Goal: Browse casually: Explore the website without a specific task or goal

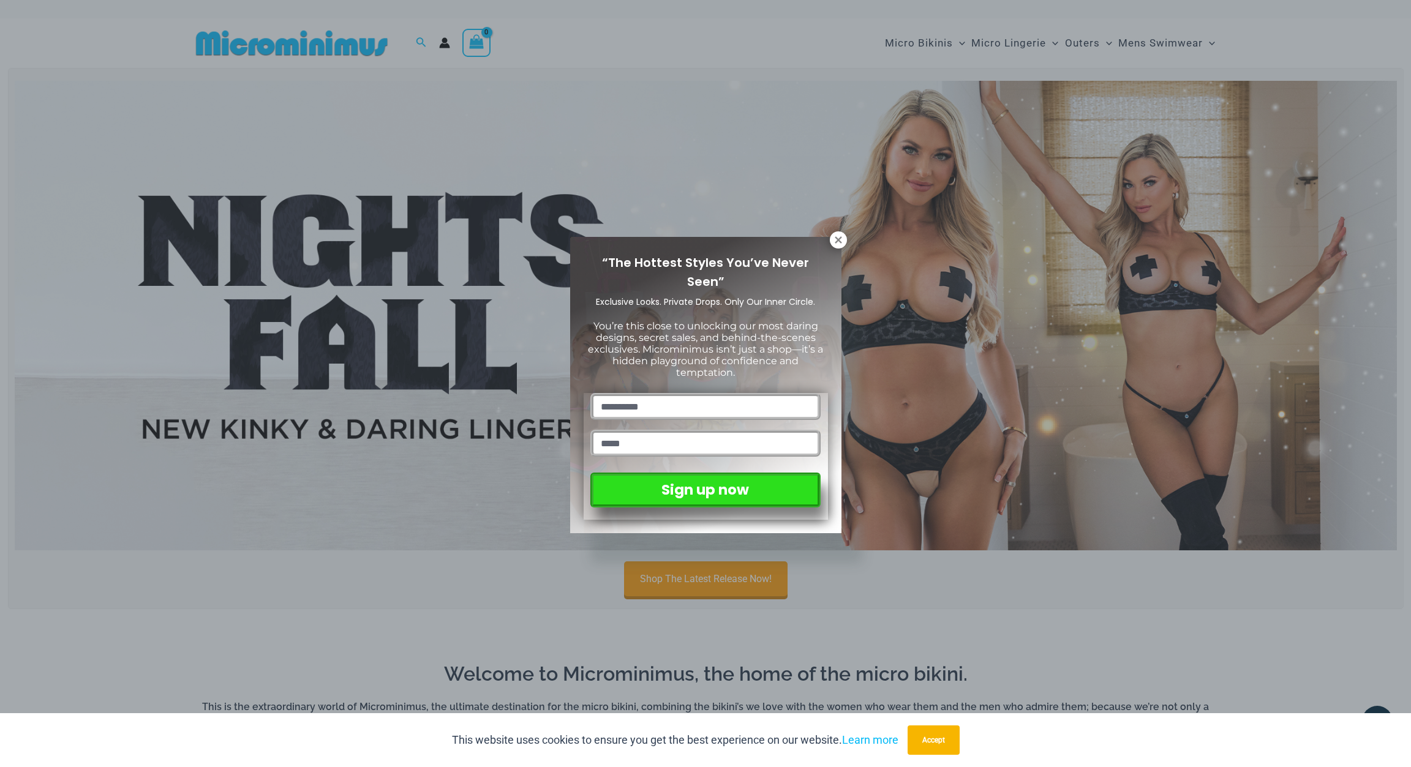
drag, startPoint x: 1410, startPoint y: 75, endPoint x: 1400, endPoint y: 116, distance: 42.8
click at [1395, 116] on div "“The Hottest Styles You’ve Never Seen” Exclusive Looks. Private Drops. Only Our…" at bounding box center [705, 383] width 1411 height 767
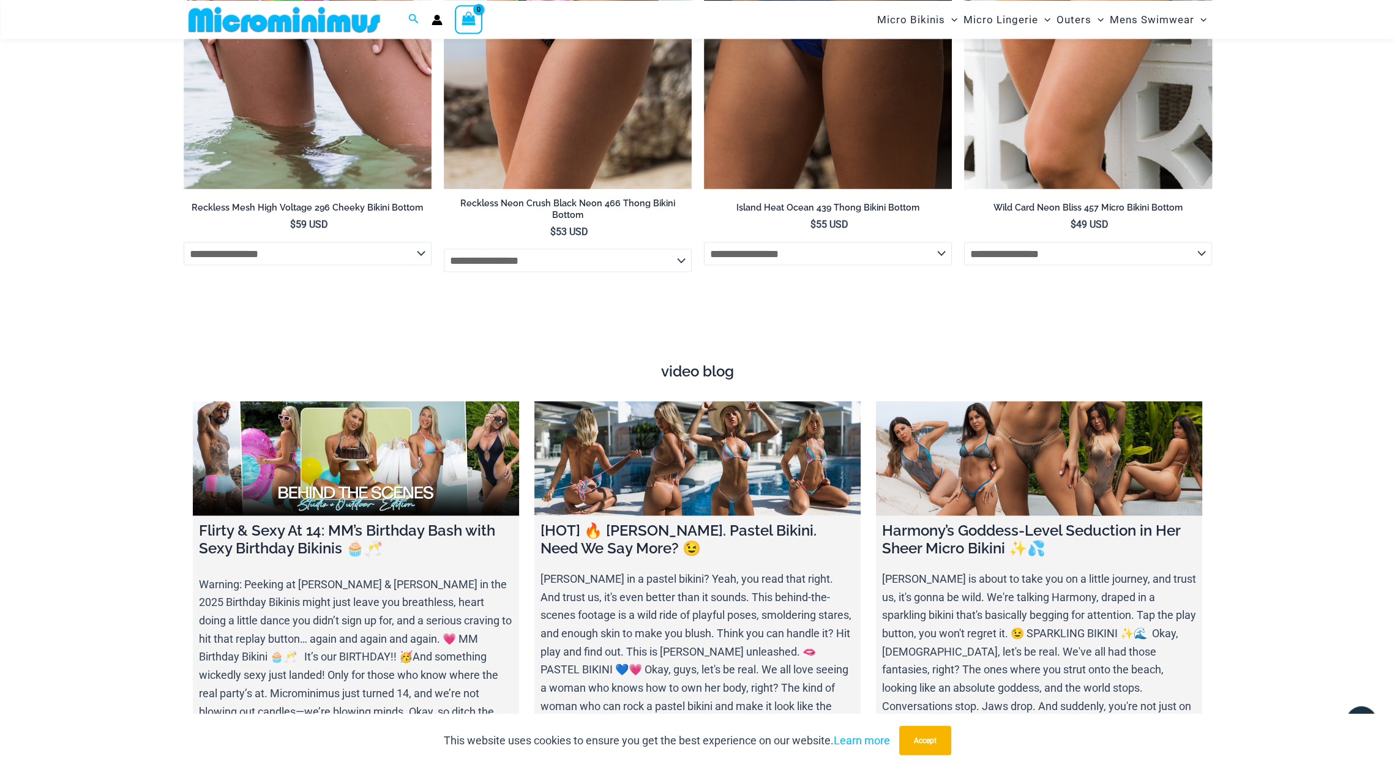
scroll to position [4043, 0]
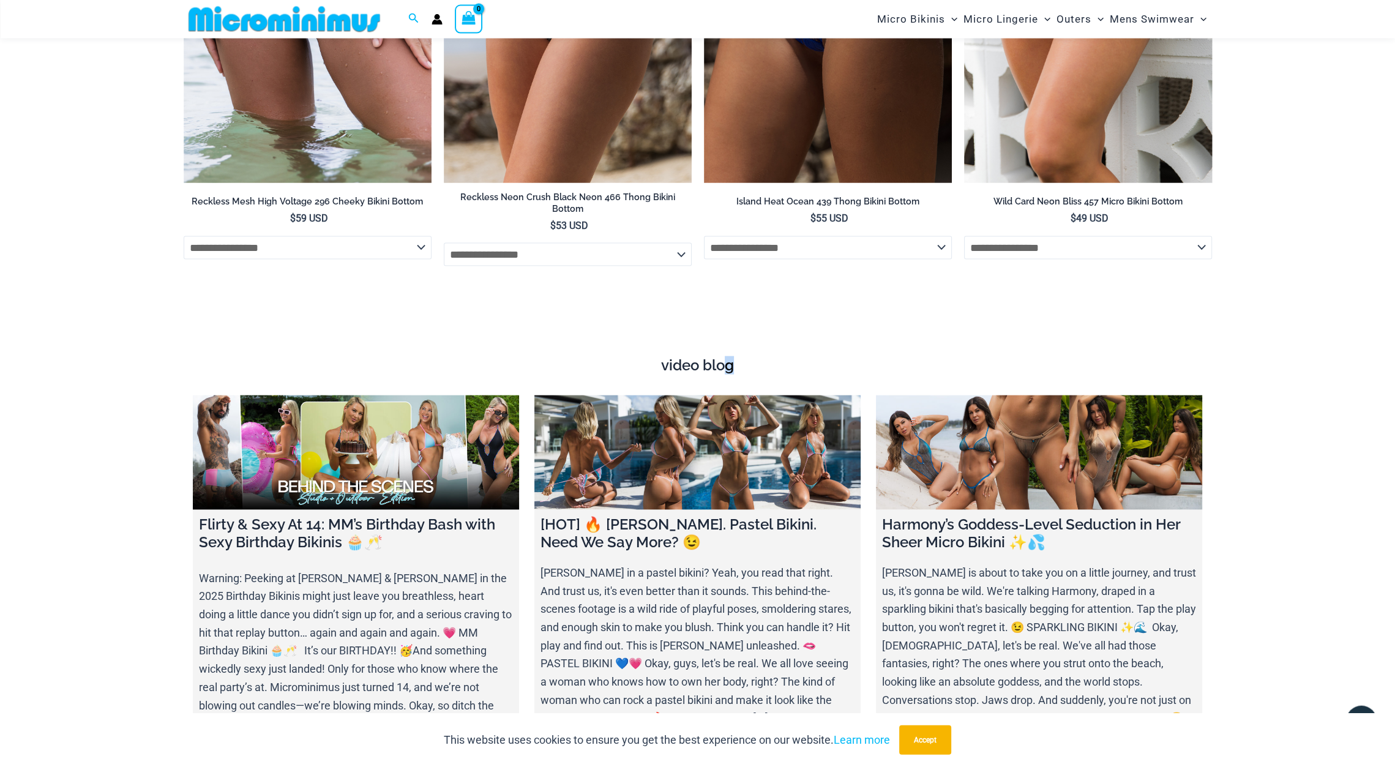
click at [728, 357] on h4 "video blog" at bounding box center [698, 366] width 1010 height 18
click at [691, 357] on h4 "video blog" at bounding box center [698, 366] width 1010 height 18
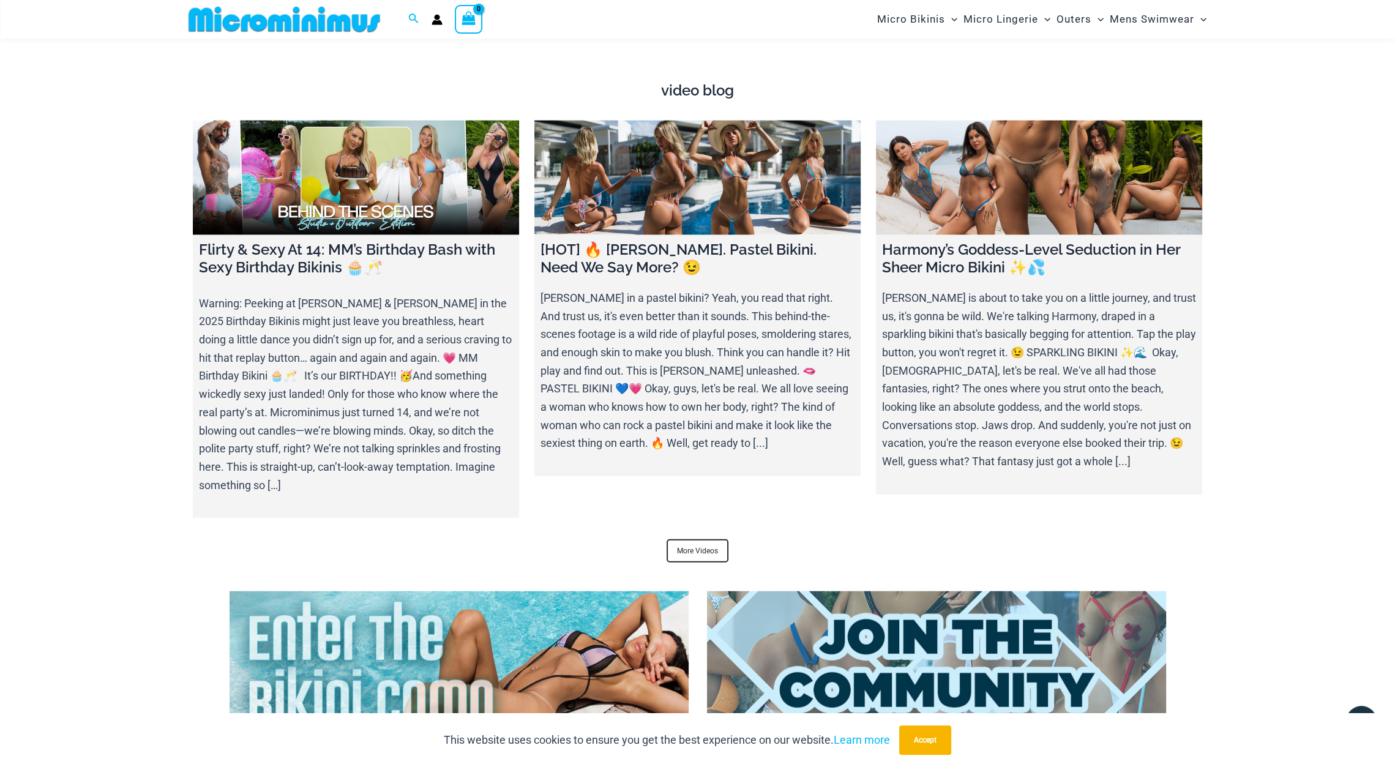
scroll to position [4377, 0]
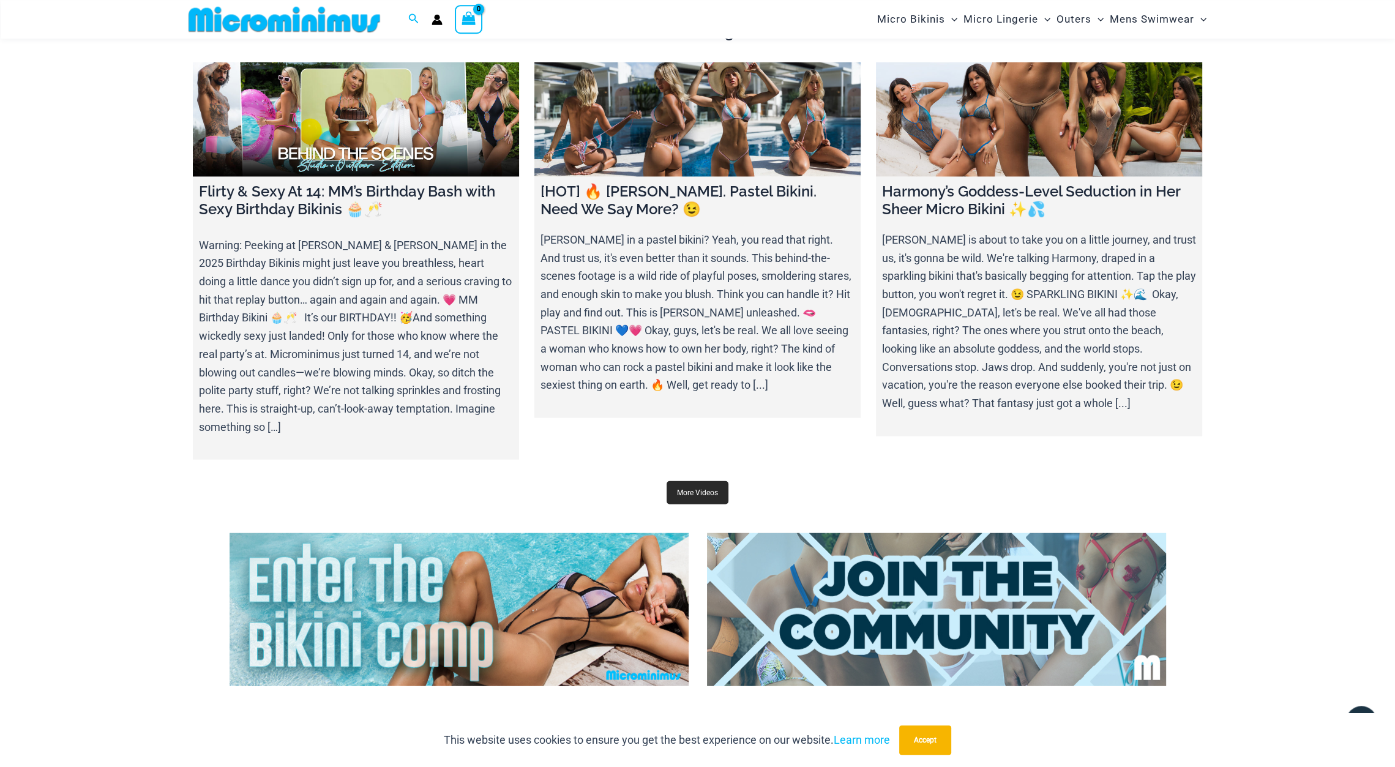
click at [708, 481] on link "More Videos" at bounding box center [698, 492] width 62 height 23
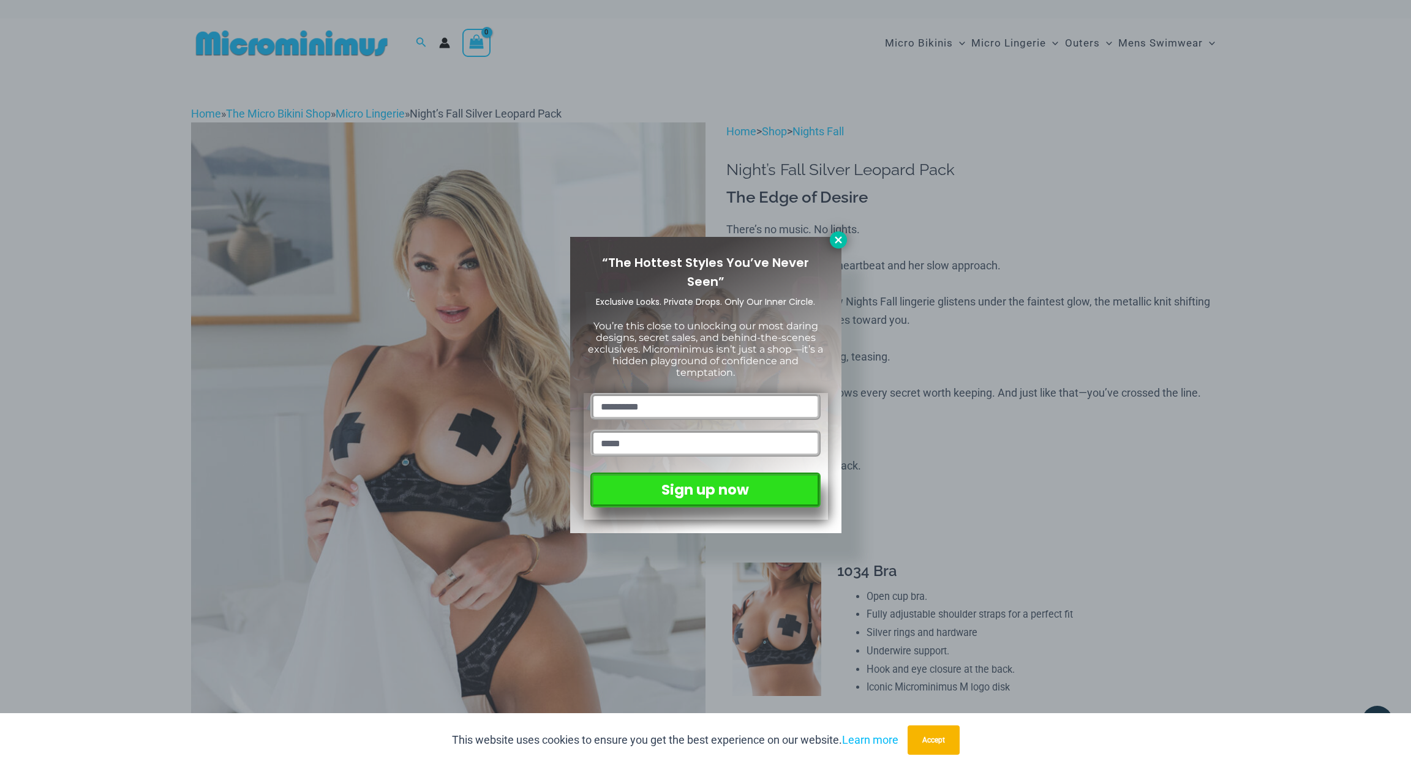
click at [834, 239] on icon at bounding box center [838, 240] width 11 height 11
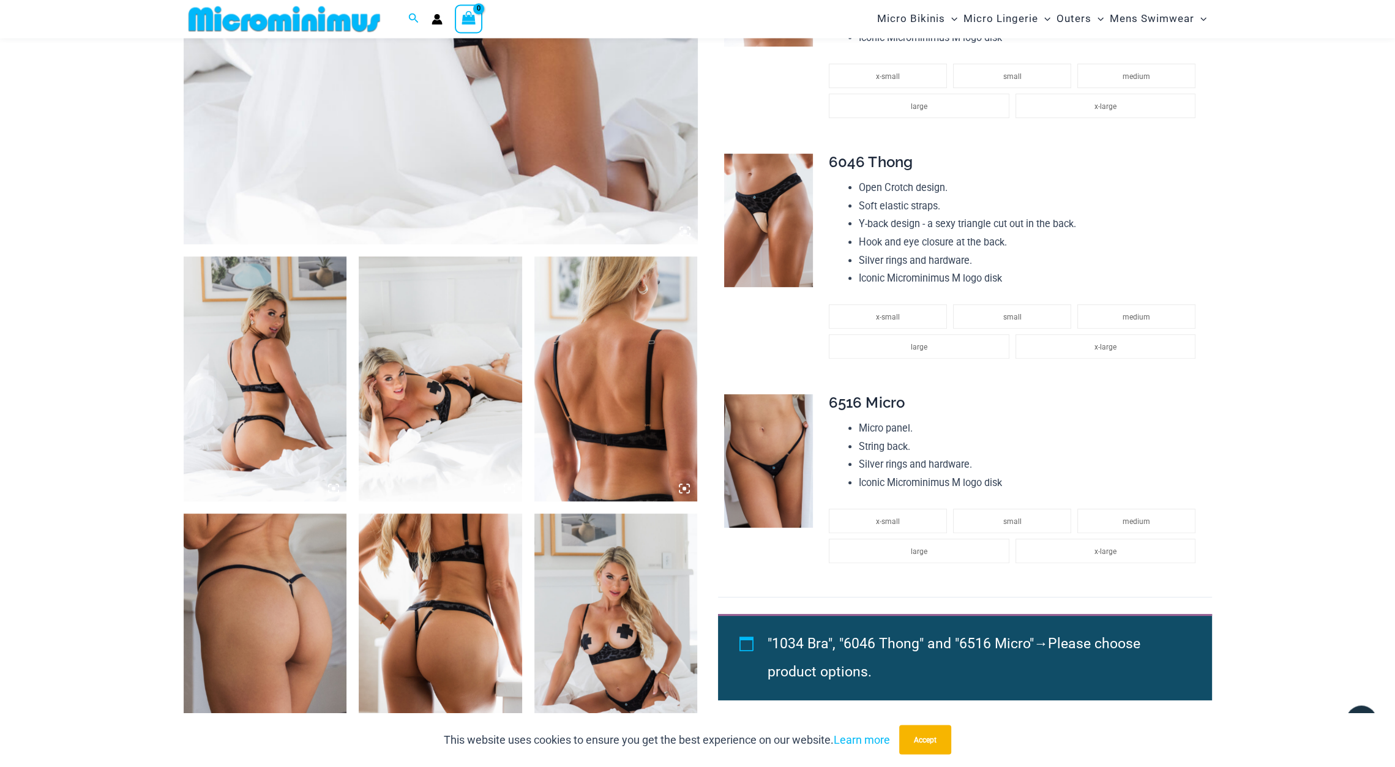
scroll to position [649, 0]
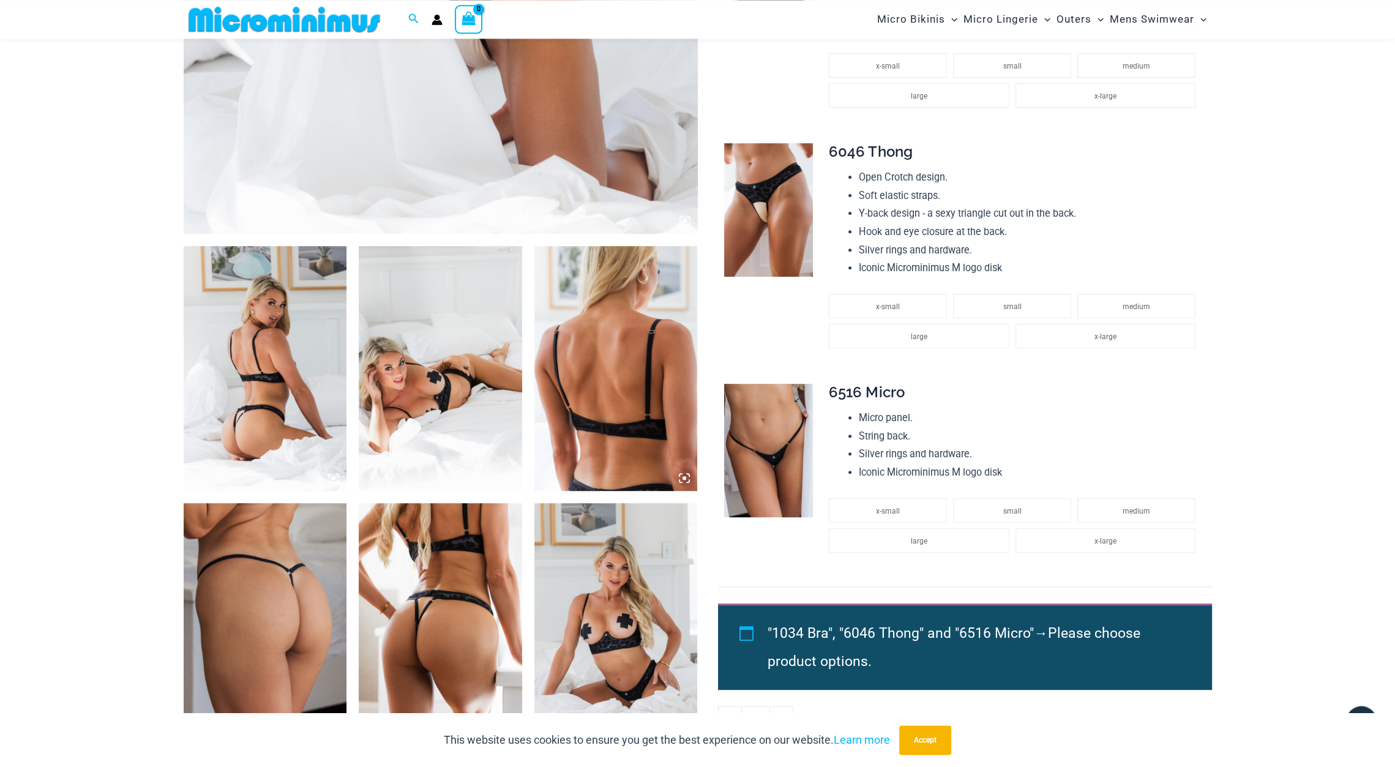
click at [749, 419] on img at bounding box center [768, 450] width 89 height 133
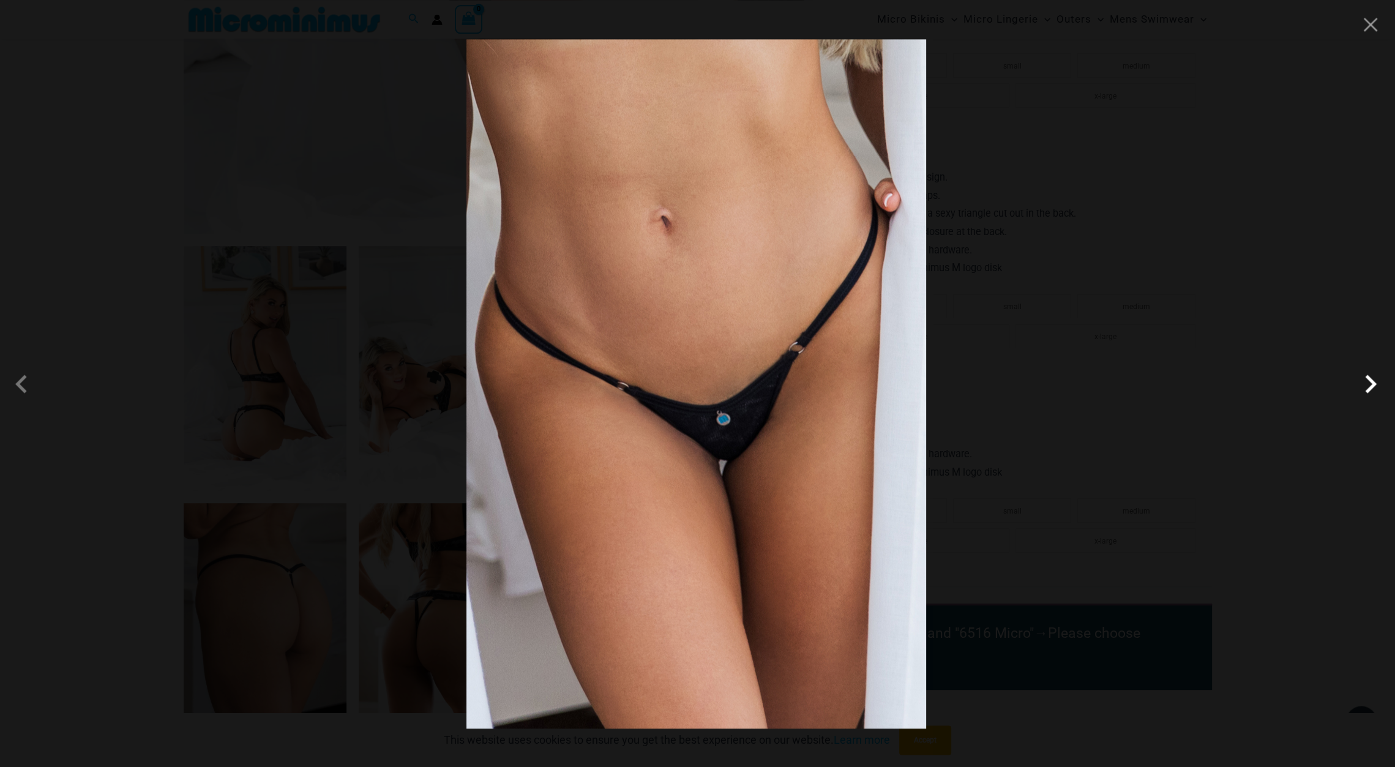
click at [1365, 386] on span at bounding box center [1371, 384] width 37 height 37
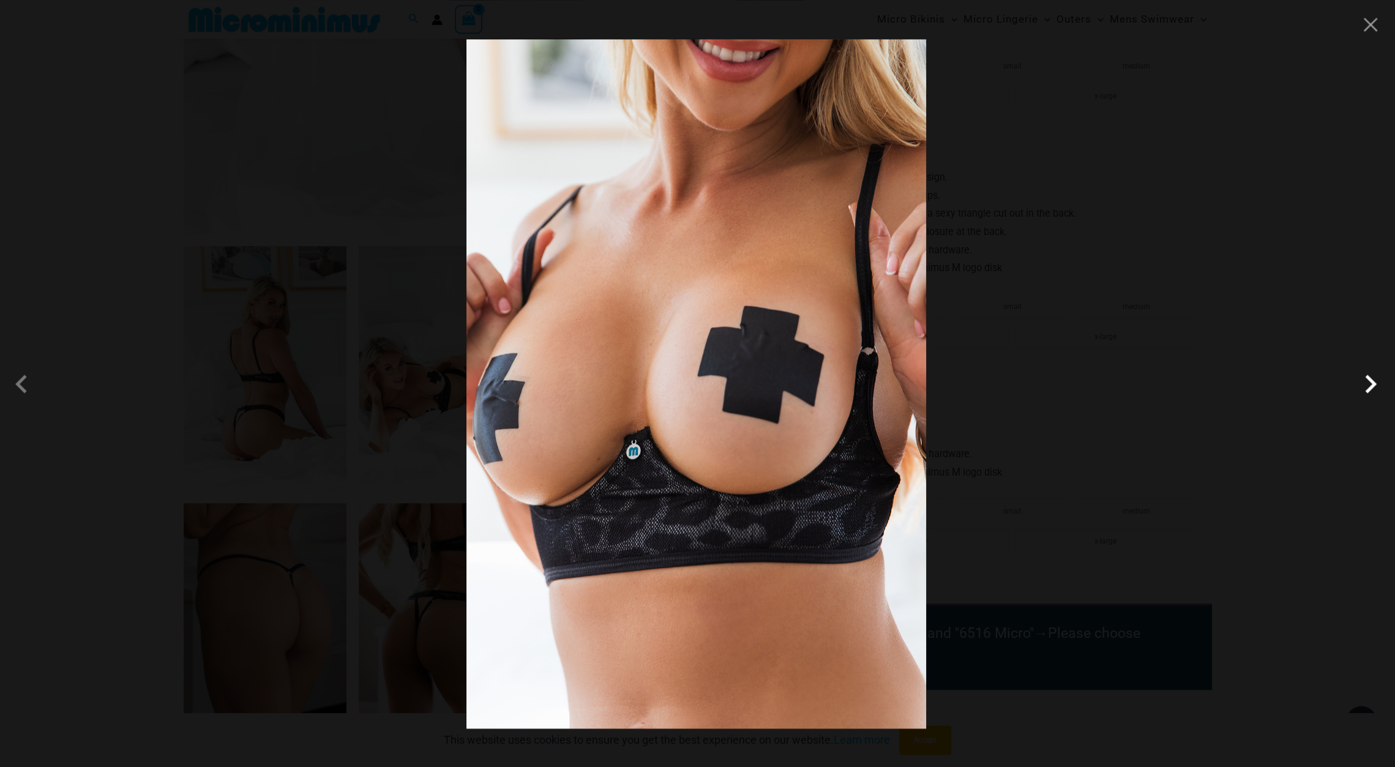
click at [1365, 386] on span at bounding box center [1371, 384] width 37 height 37
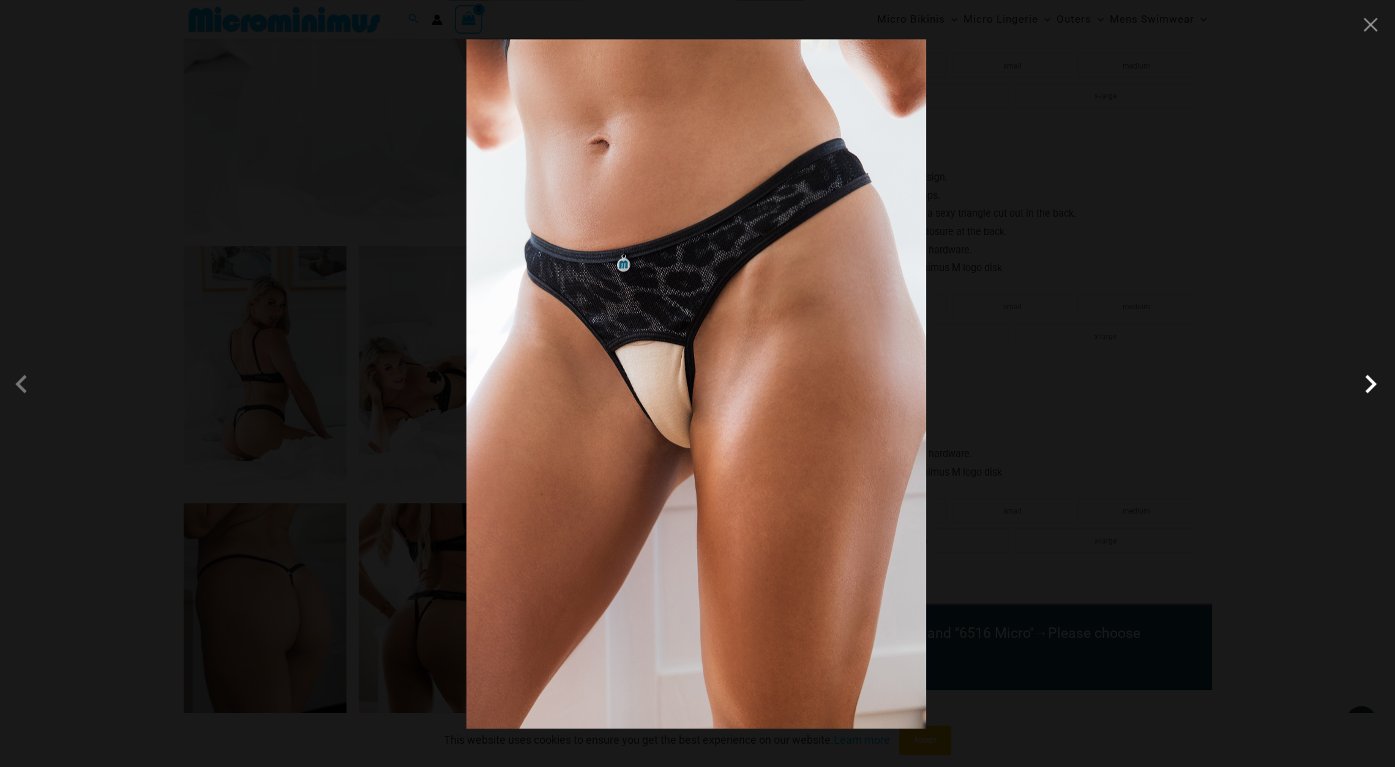
click at [1365, 386] on span at bounding box center [1371, 384] width 37 height 37
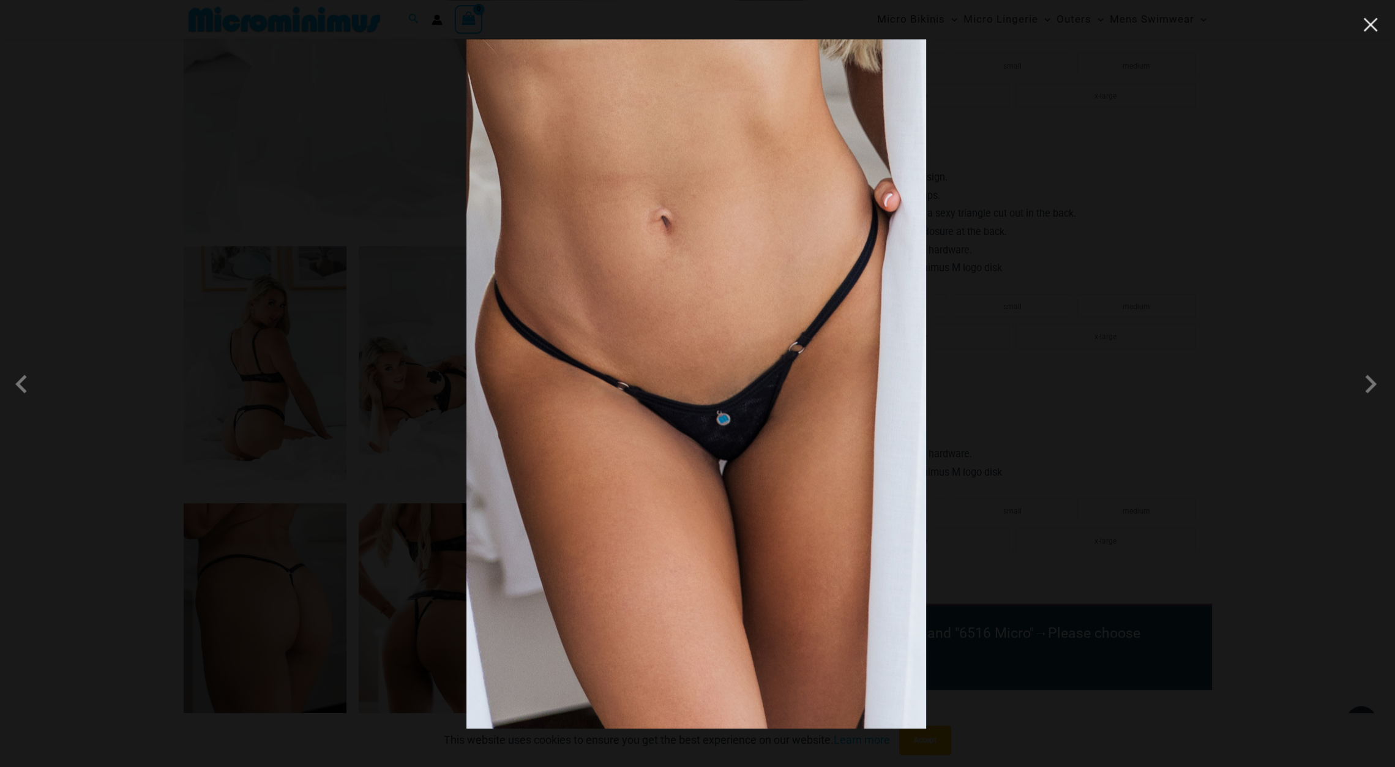
click at [1372, 28] on button "Close" at bounding box center [1371, 24] width 18 height 18
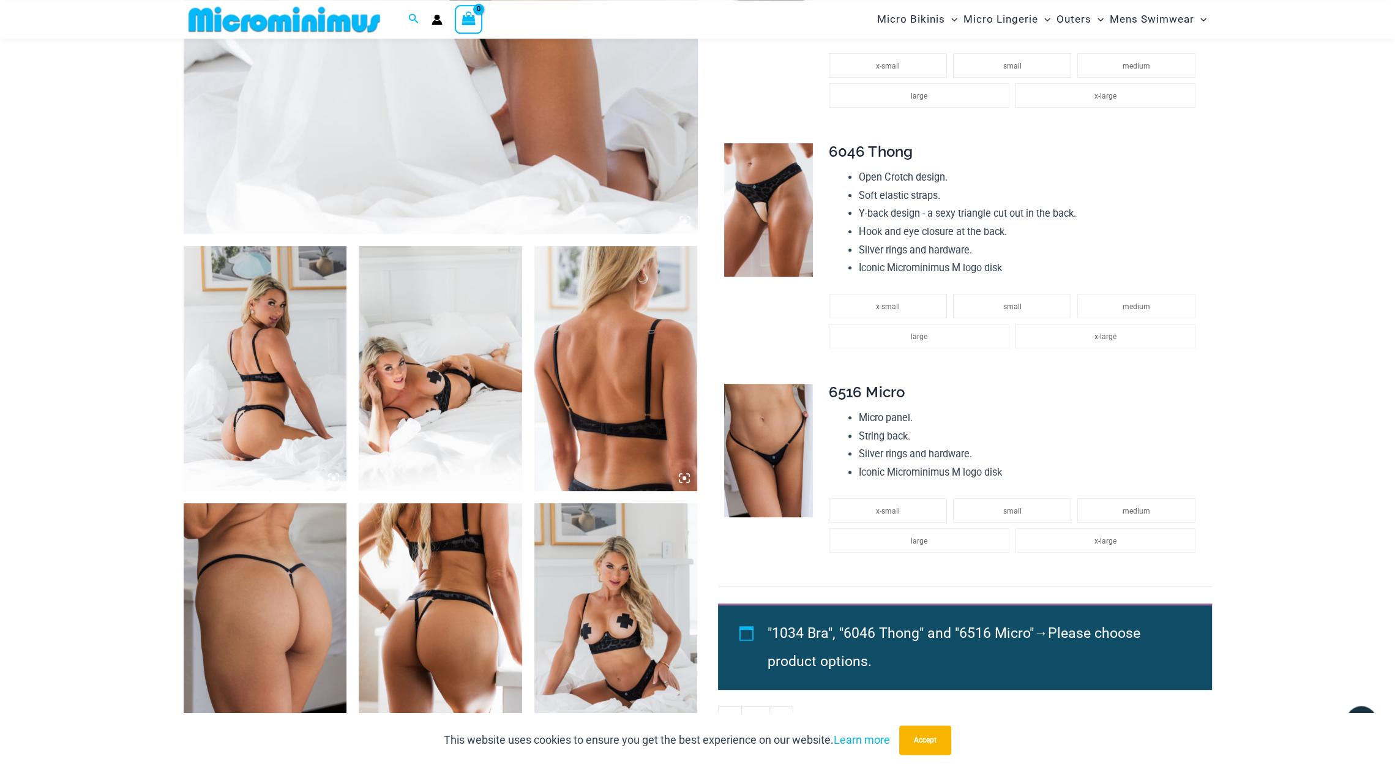
click at [293, 282] on img at bounding box center [265, 368] width 163 height 245
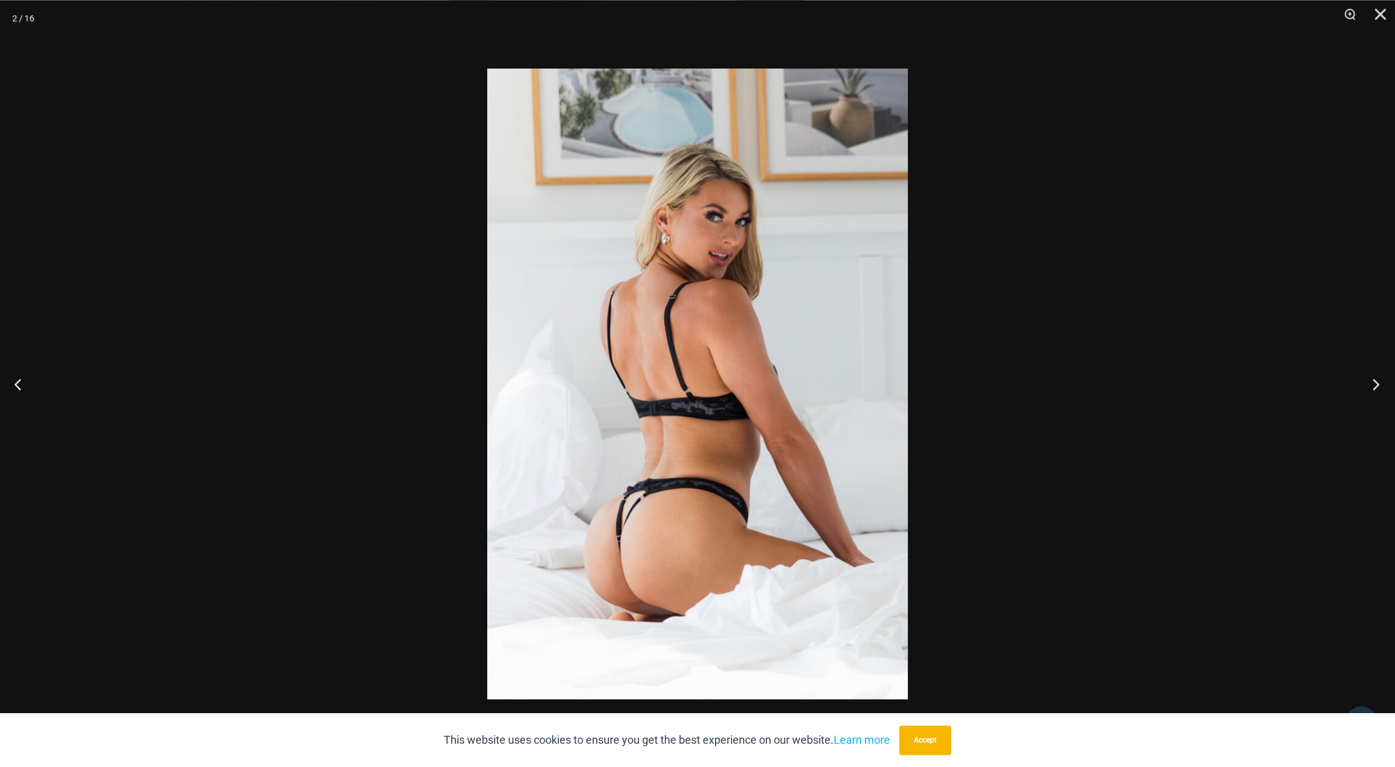
click at [1376, 387] on button "Next" at bounding box center [1372, 383] width 46 height 61
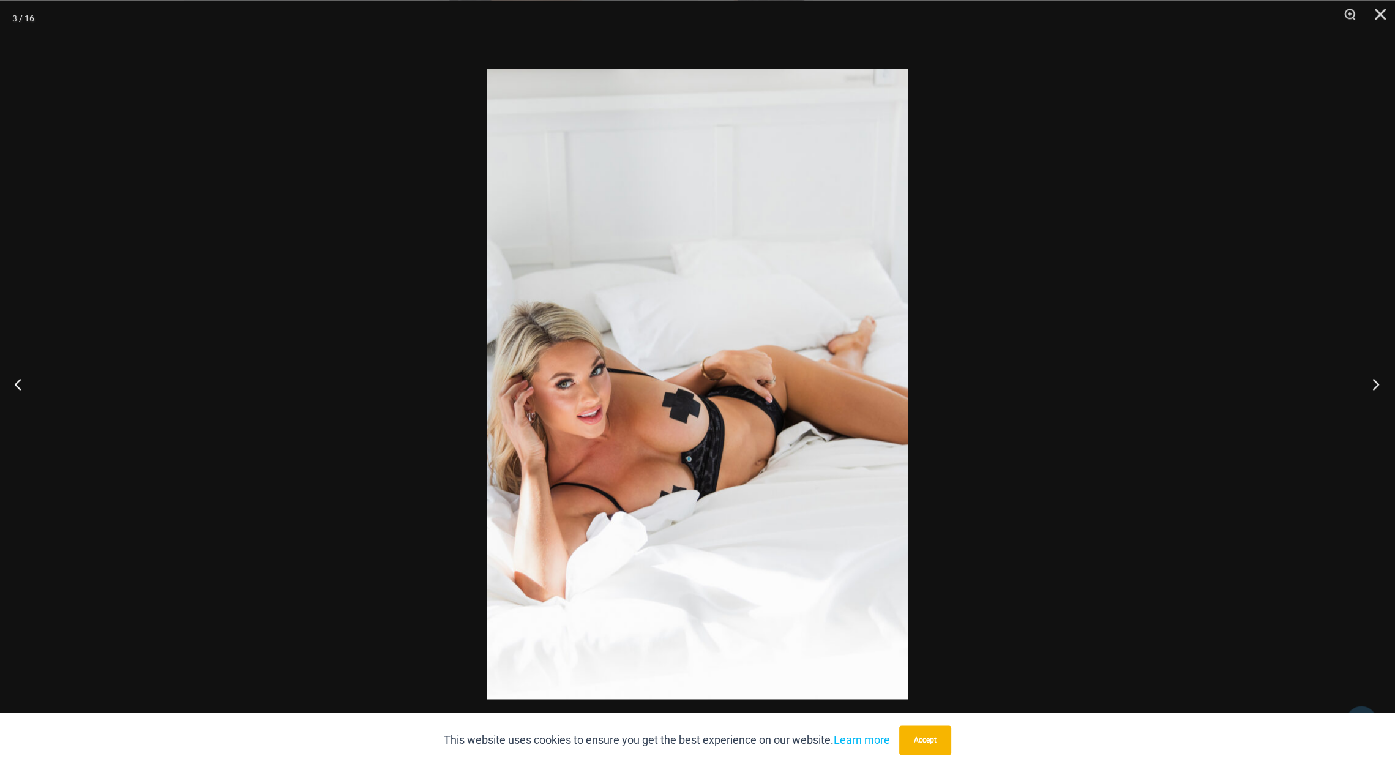
click at [1376, 387] on button "Next" at bounding box center [1372, 383] width 46 height 61
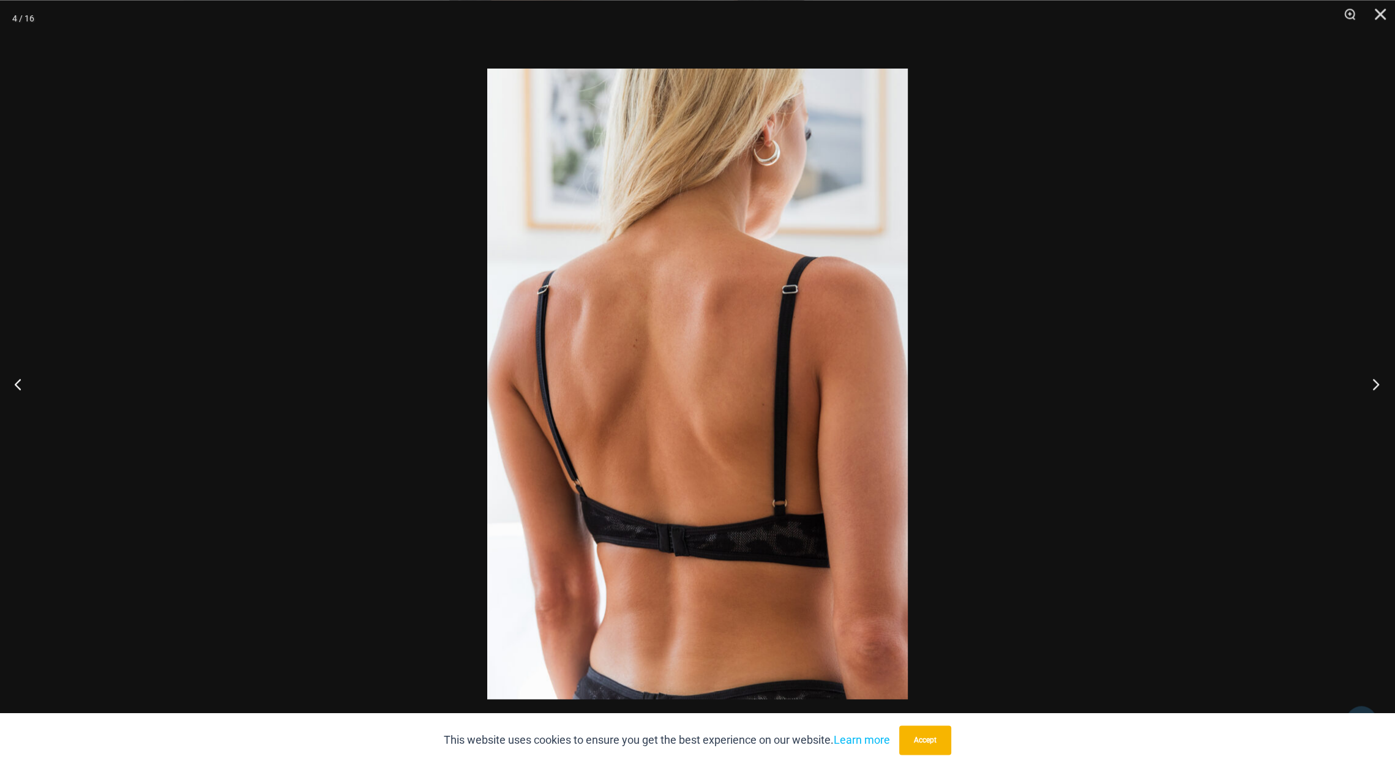
click at [1376, 387] on button "Next" at bounding box center [1372, 383] width 46 height 61
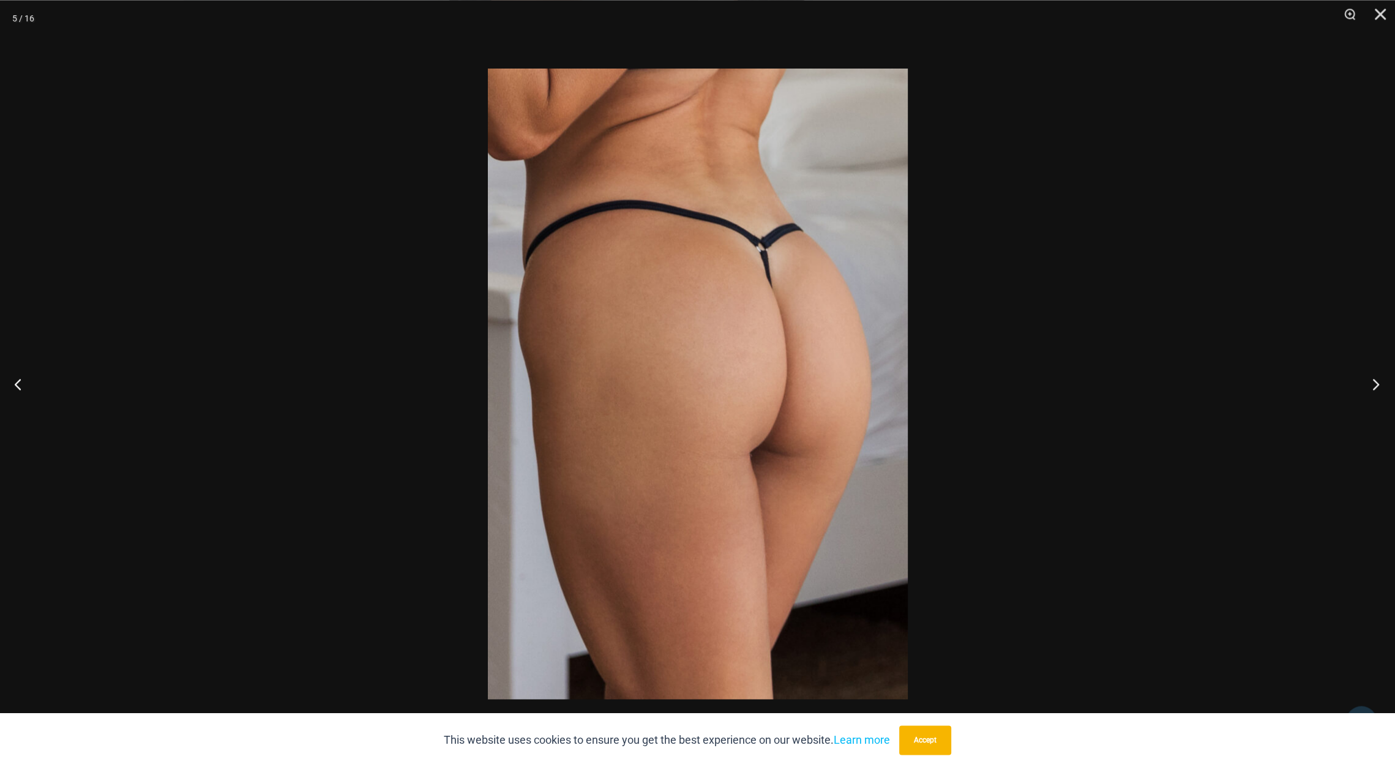
click at [1376, 387] on button "Next" at bounding box center [1372, 383] width 46 height 61
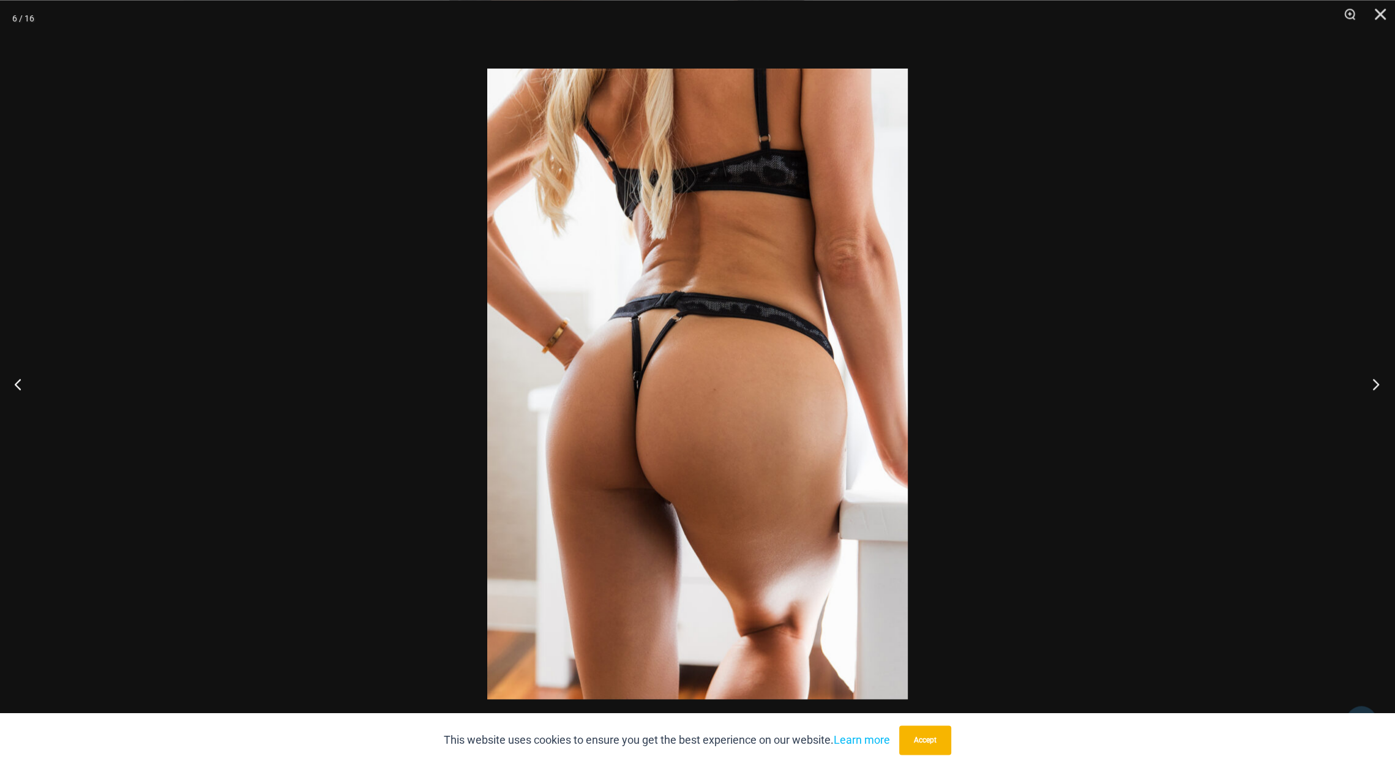
click at [1376, 387] on button "Next" at bounding box center [1372, 383] width 46 height 61
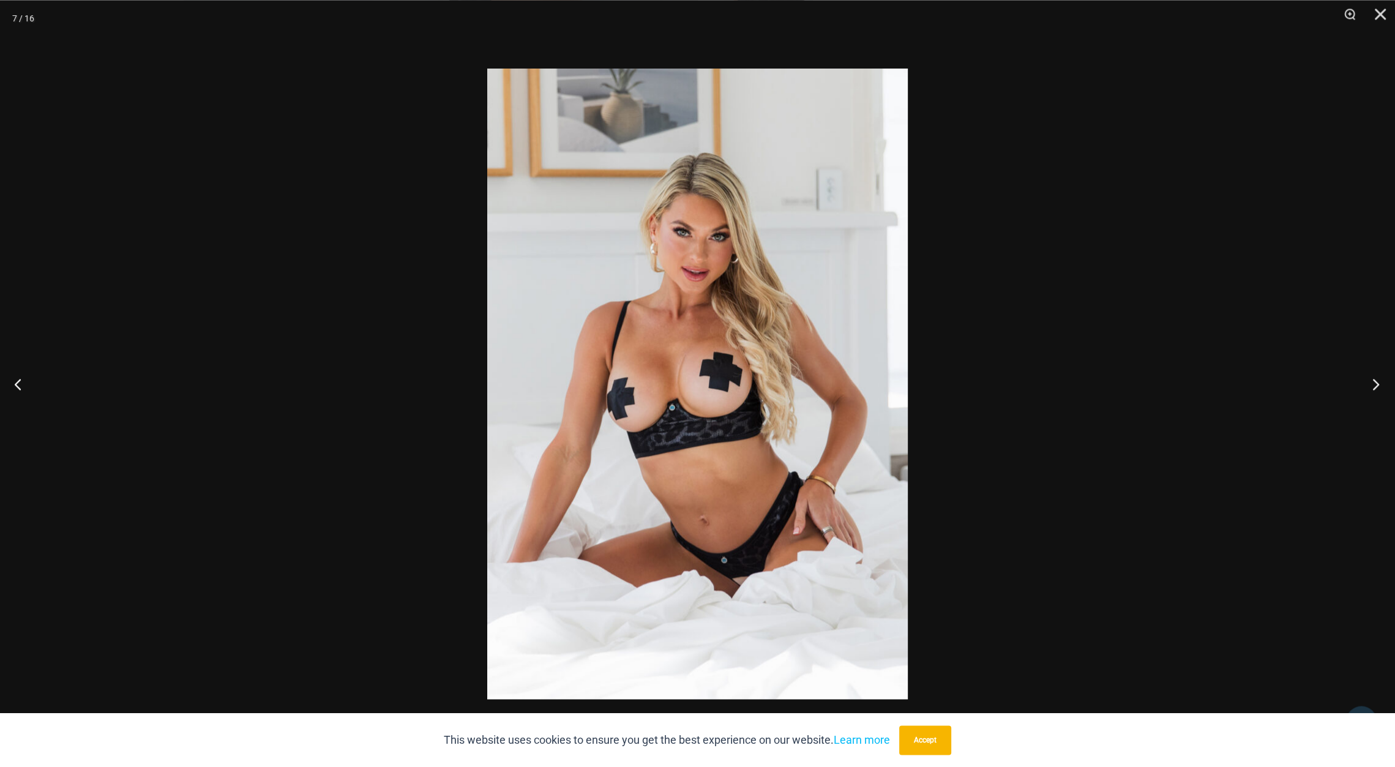
click at [1376, 387] on button "Next" at bounding box center [1372, 383] width 46 height 61
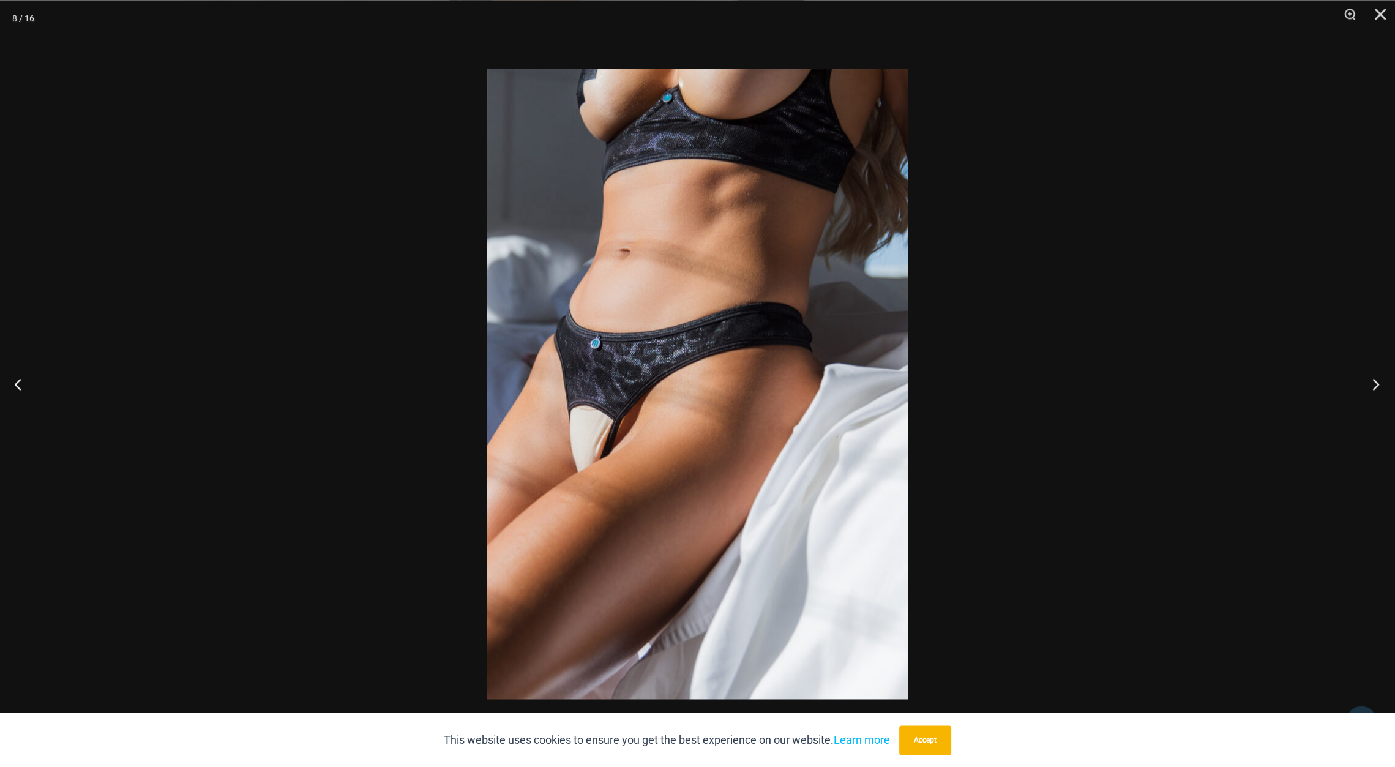
click at [1376, 387] on button "Next" at bounding box center [1372, 383] width 46 height 61
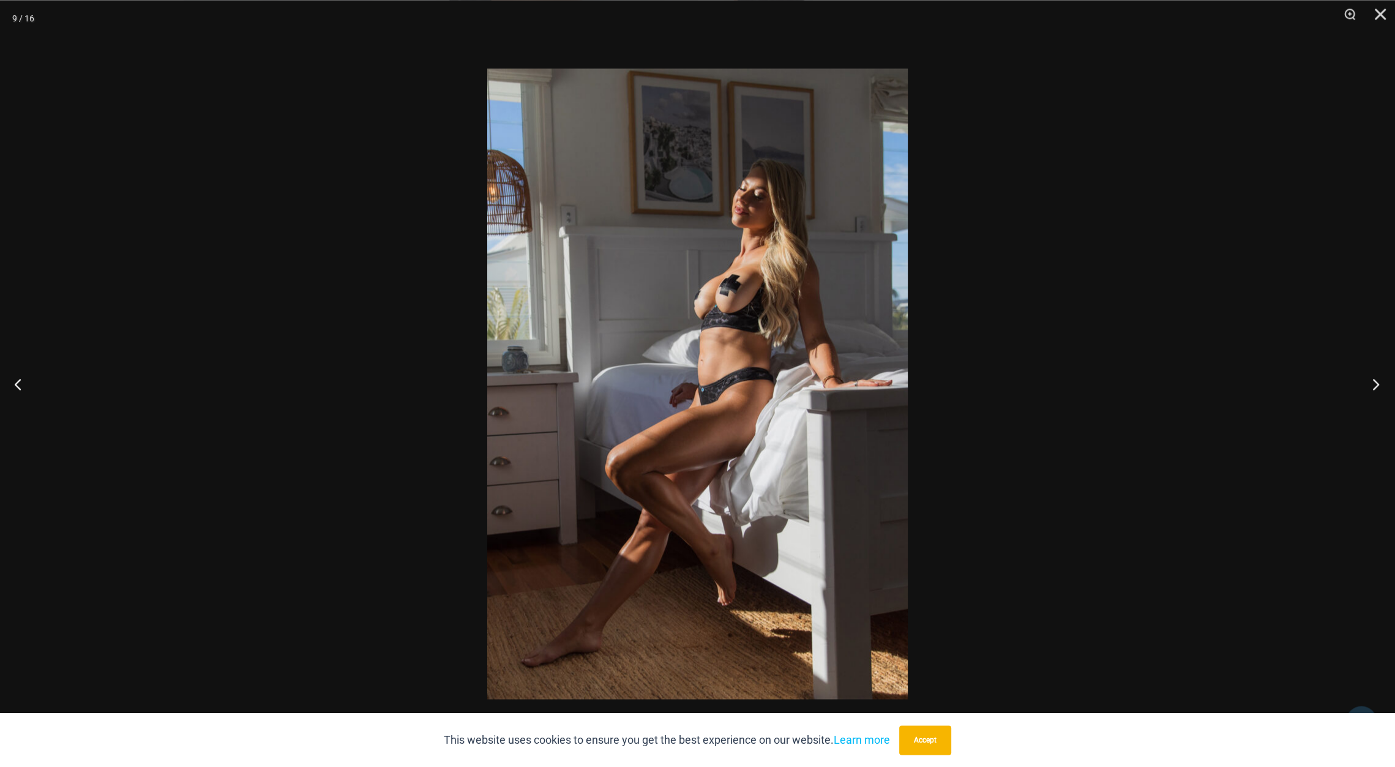
click at [1376, 387] on button "Next" at bounding box center [1372, 383] width 46 height 61
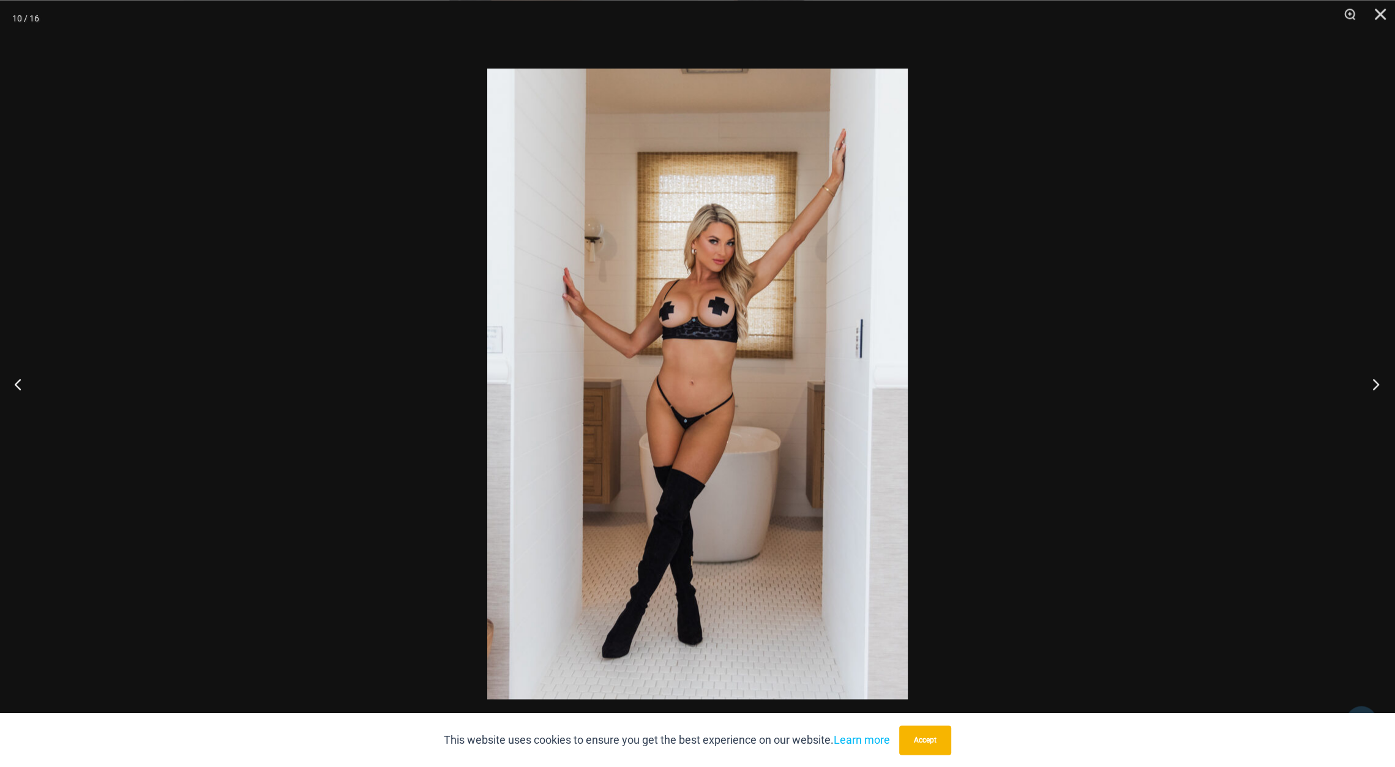
click at [1376, 387] on button "Next" at bounding box center [1372, 383] width 46 height 61
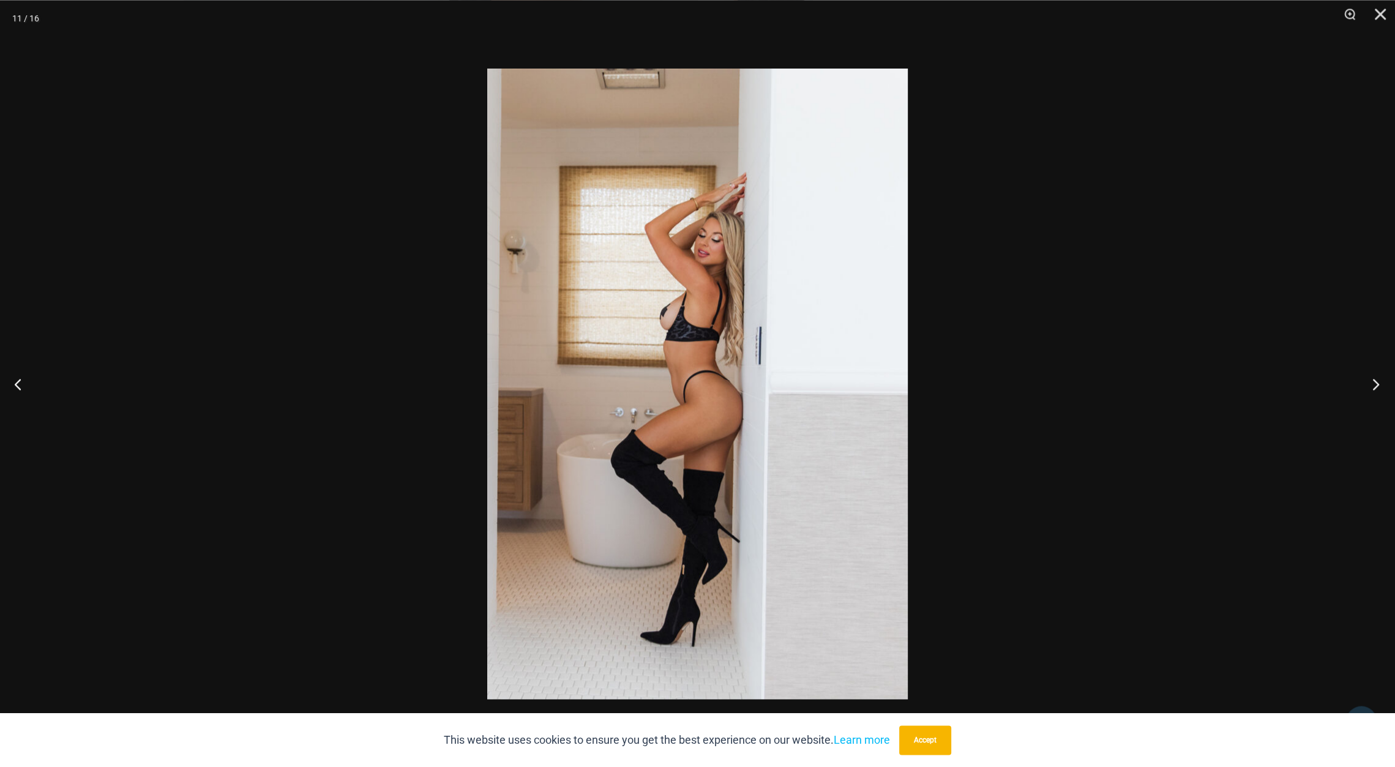
click at [1376, 387] on button "Next" at bounding box center [1372, 383] width 46 height 61
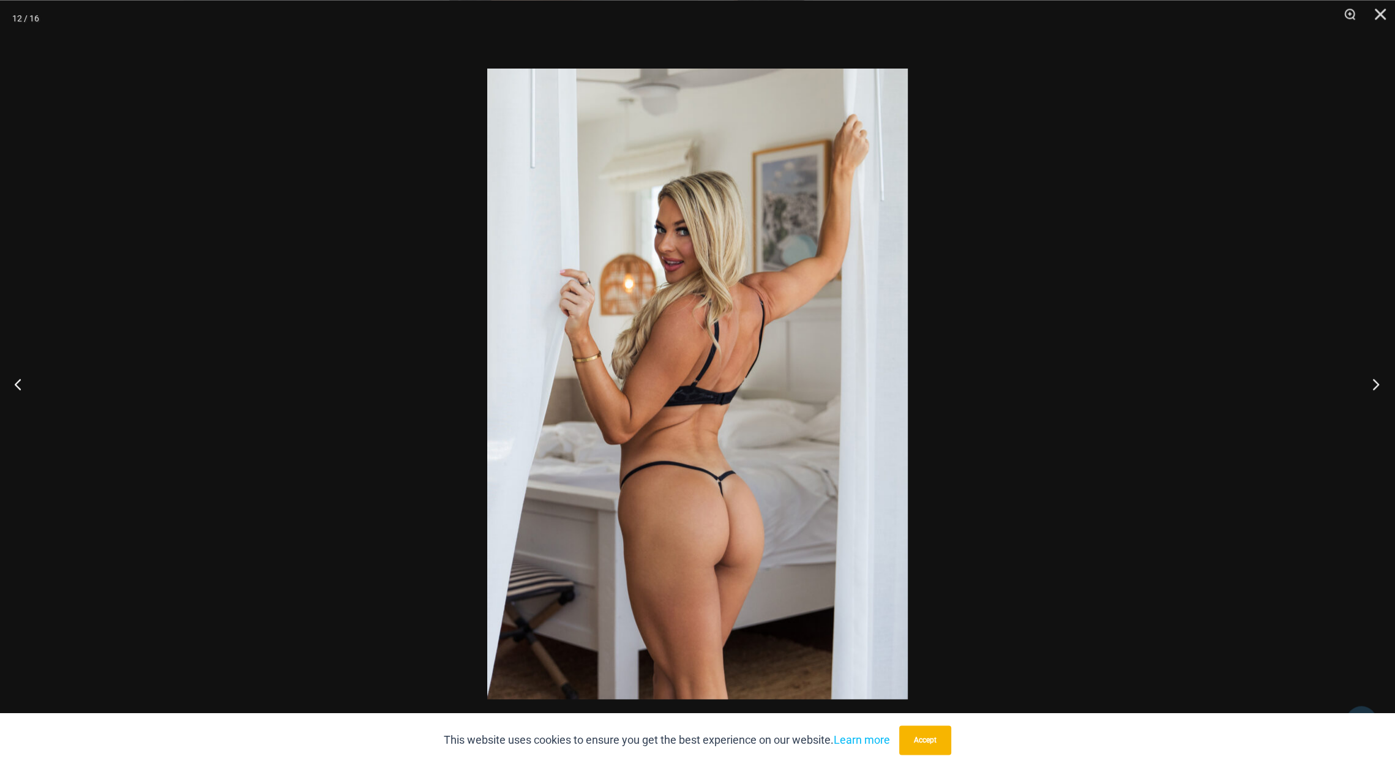
click at [1376, 387] on button "Next" at bounding box center [1372, 383] width 46 height 61
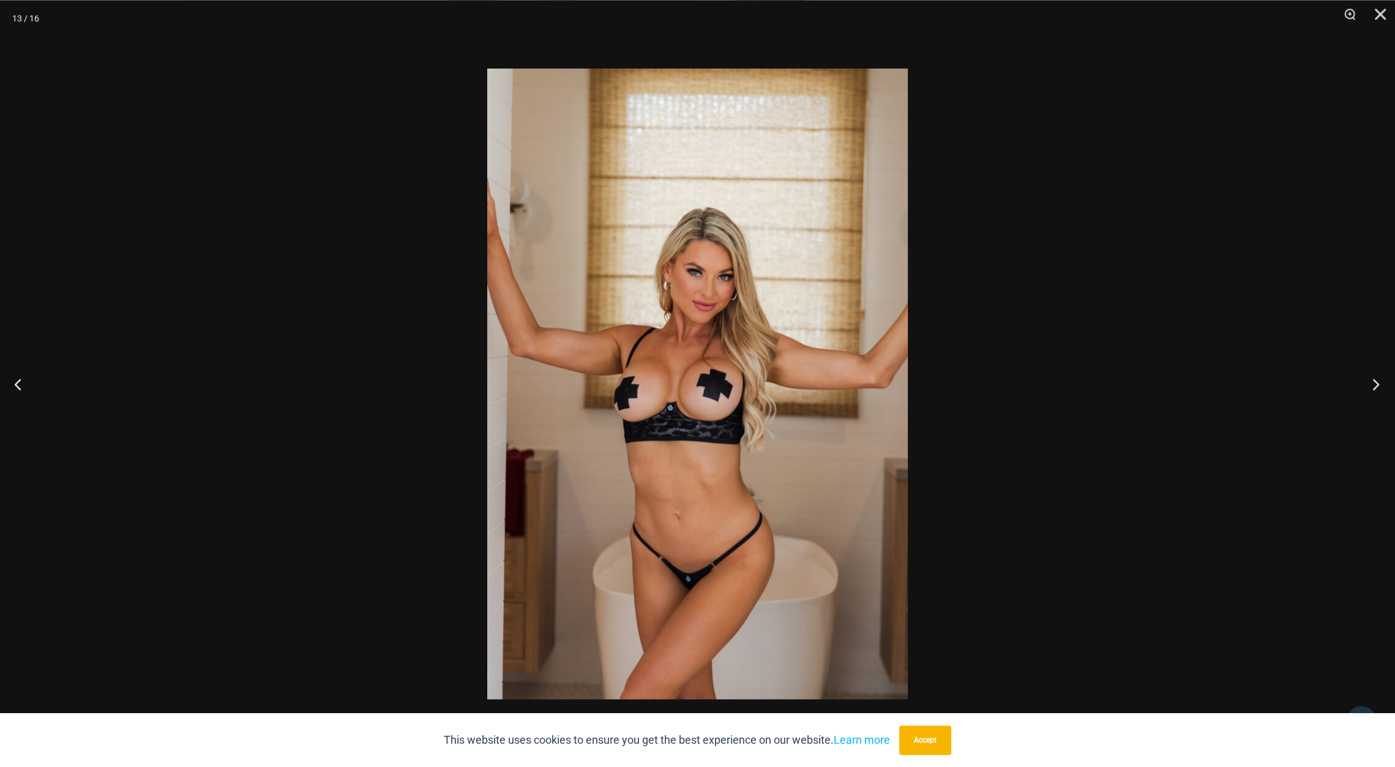
click at [1376, 387] on button "Next" at bounding box center [1372, 383] width 46 height 61
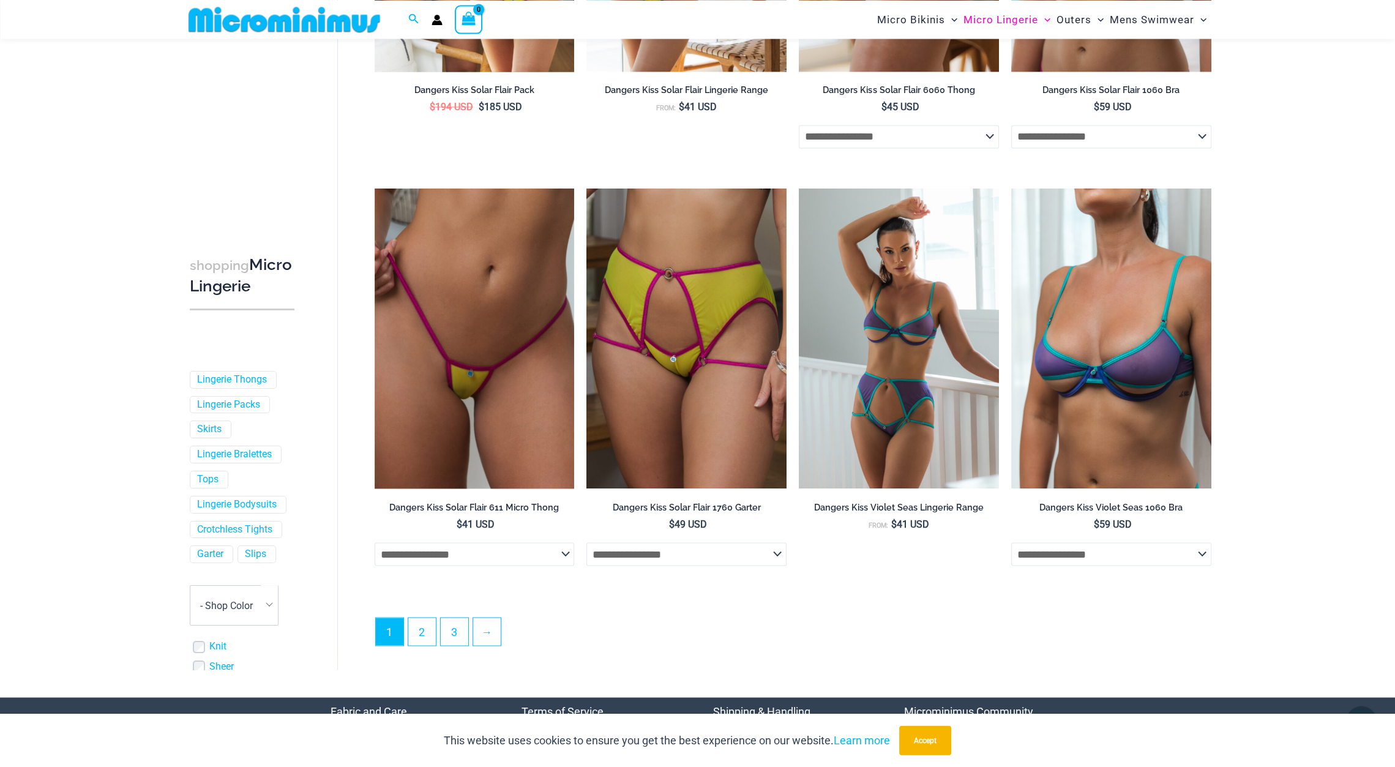
scroll to position [3103, 0]
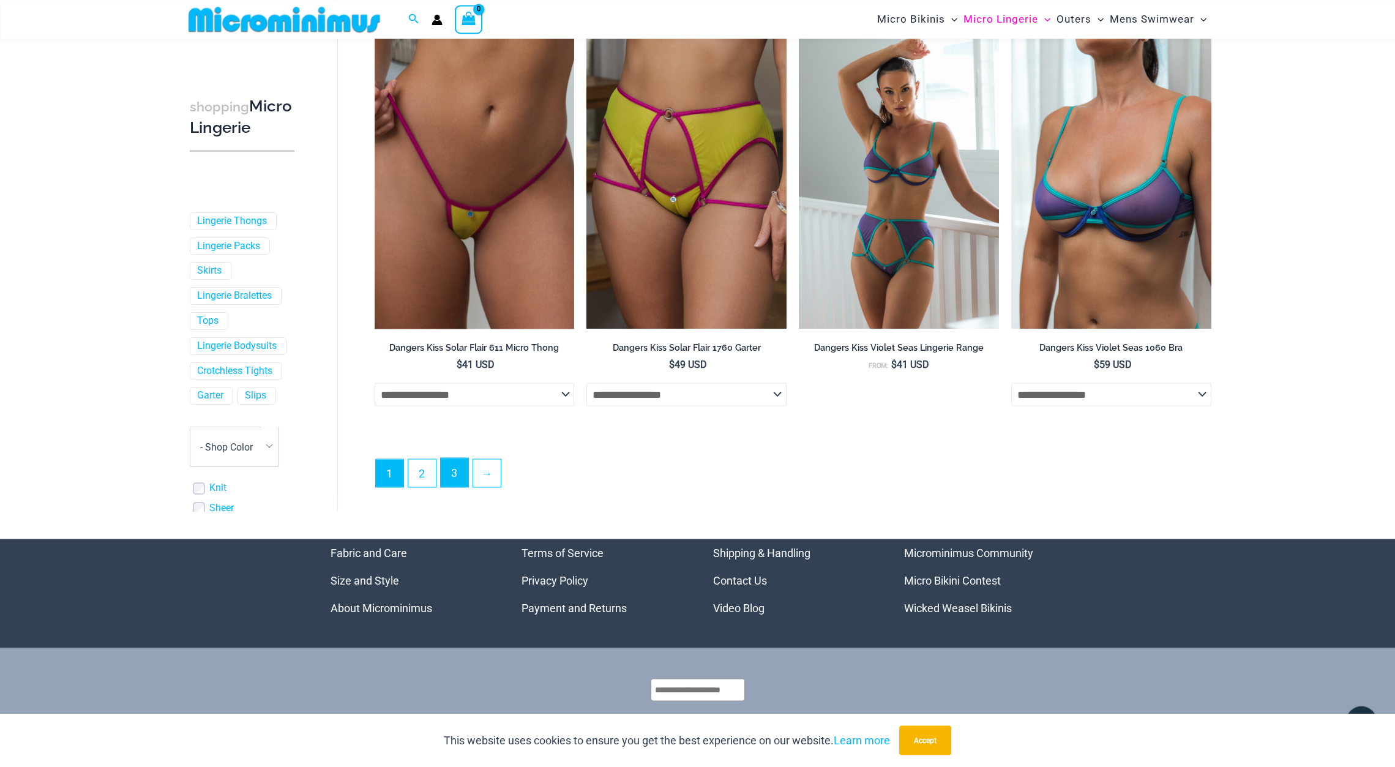
click at [455, 487] on link "3" at bounding box center [455, 472] width 28 height 29
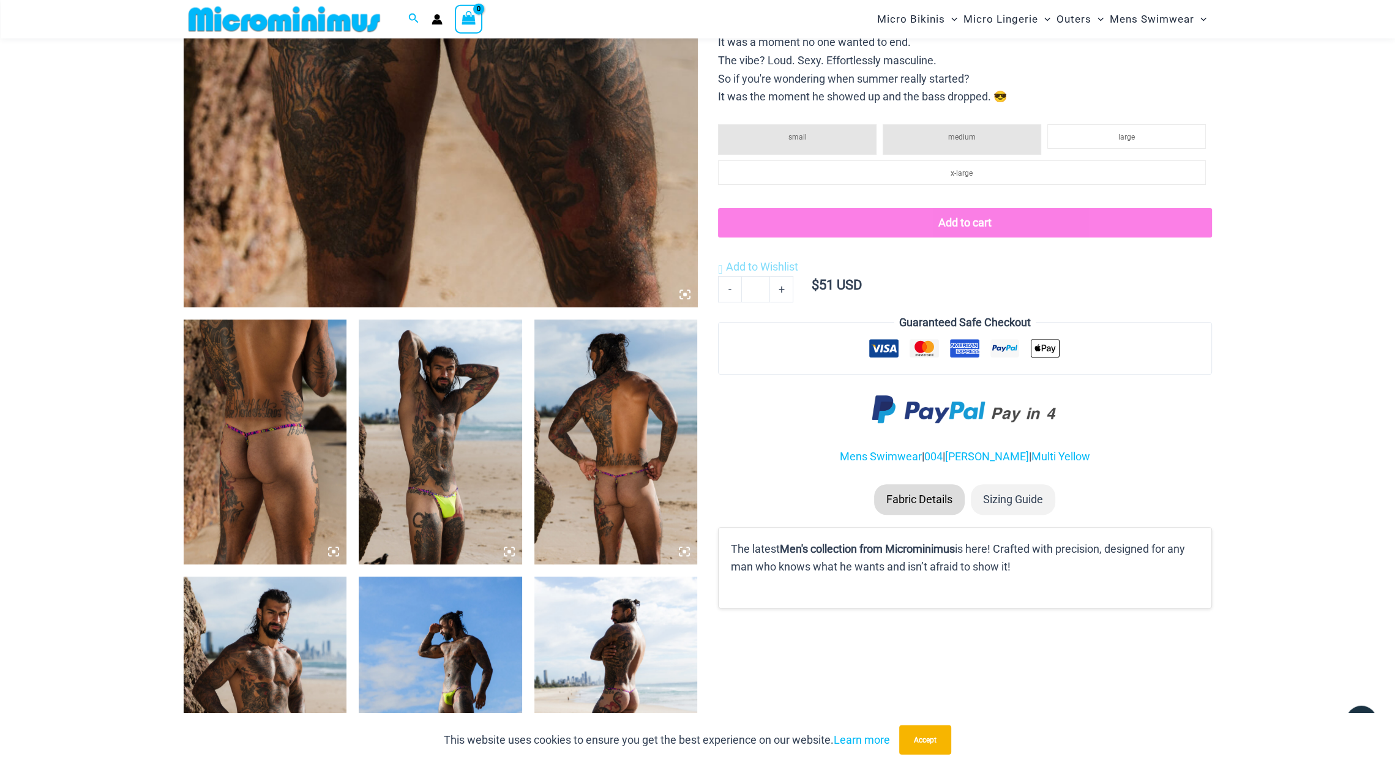
scroll to position [586, 0]
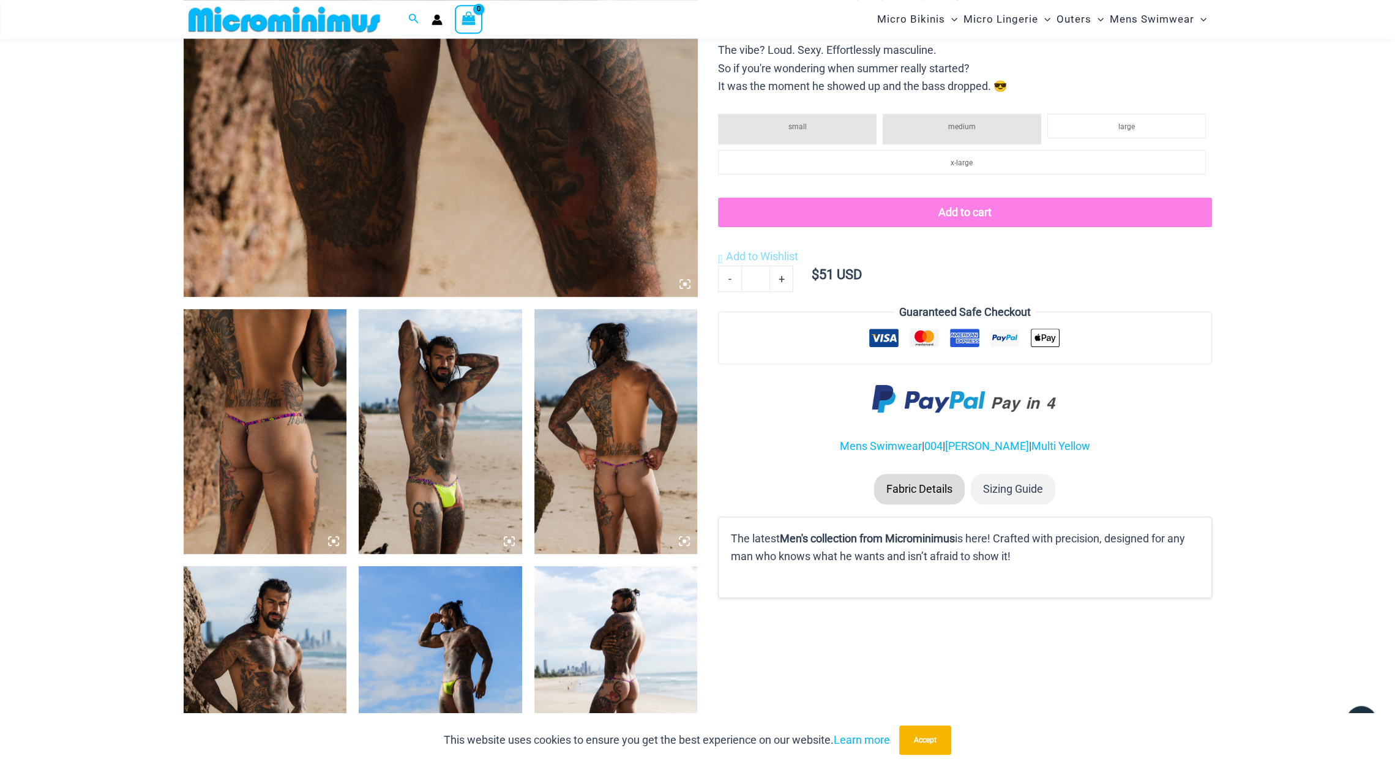
click at [489, 457] on img at bounding box center [440, 431] width 163 height 245
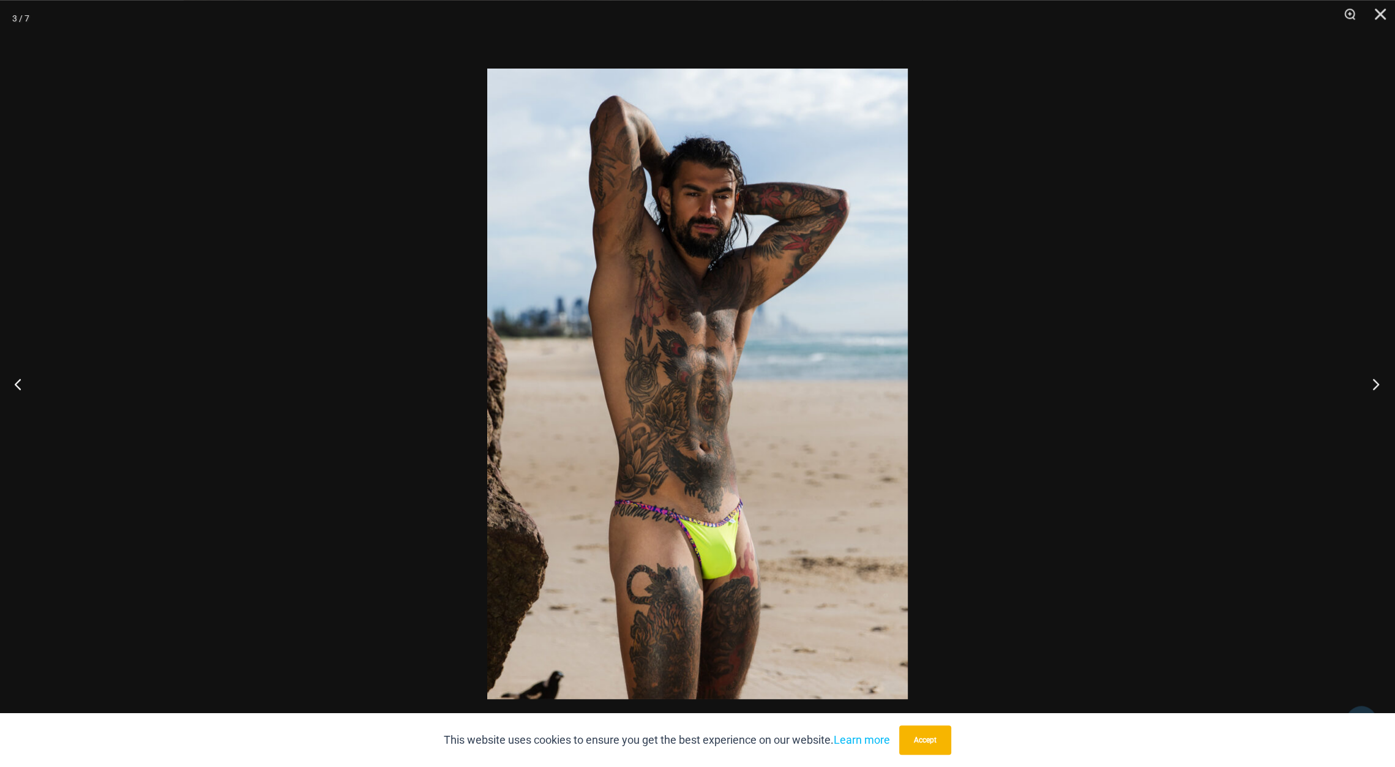
click at [1373, 385] on button "Next" at bounding box center [1372, 383] width 46 height 61
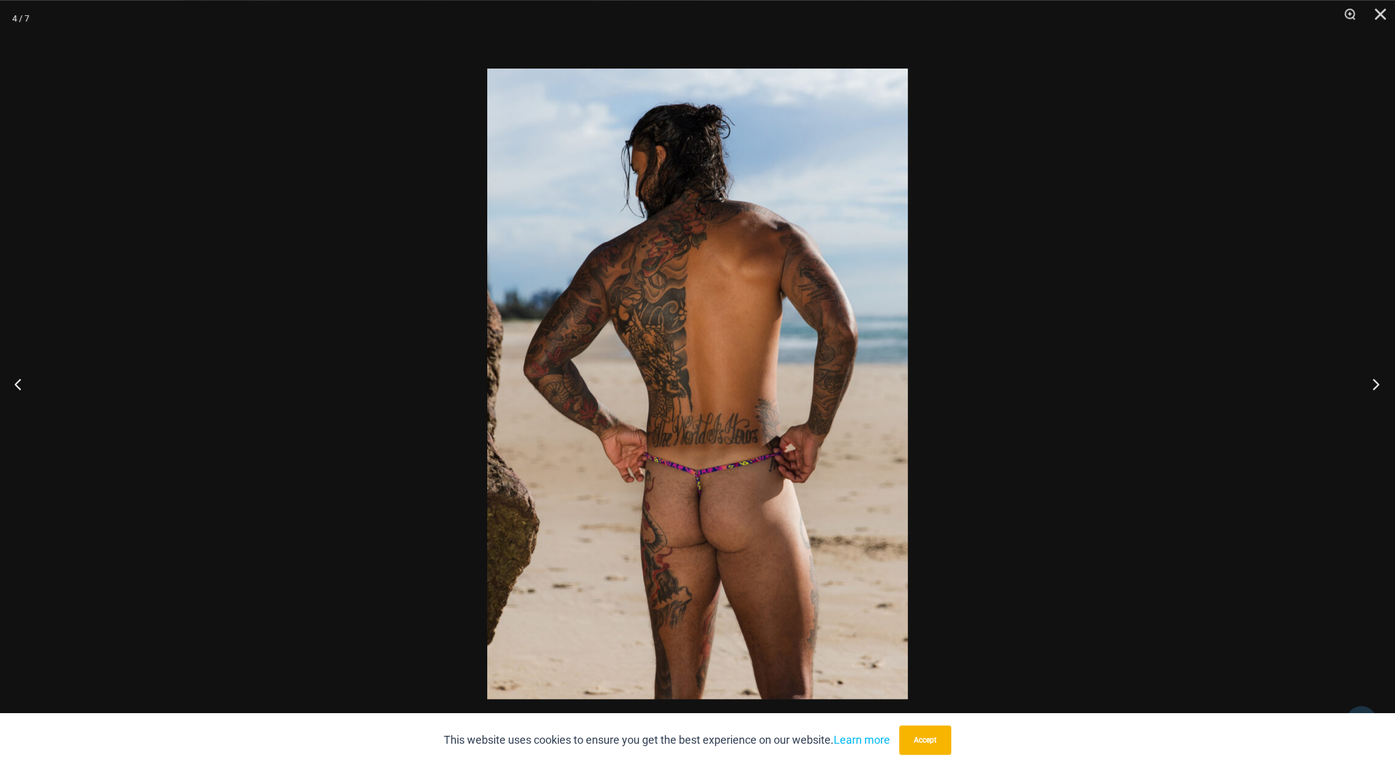
click at [1373, 385] on button "Next" at bounding box center [1372, 383] width 46 height 61
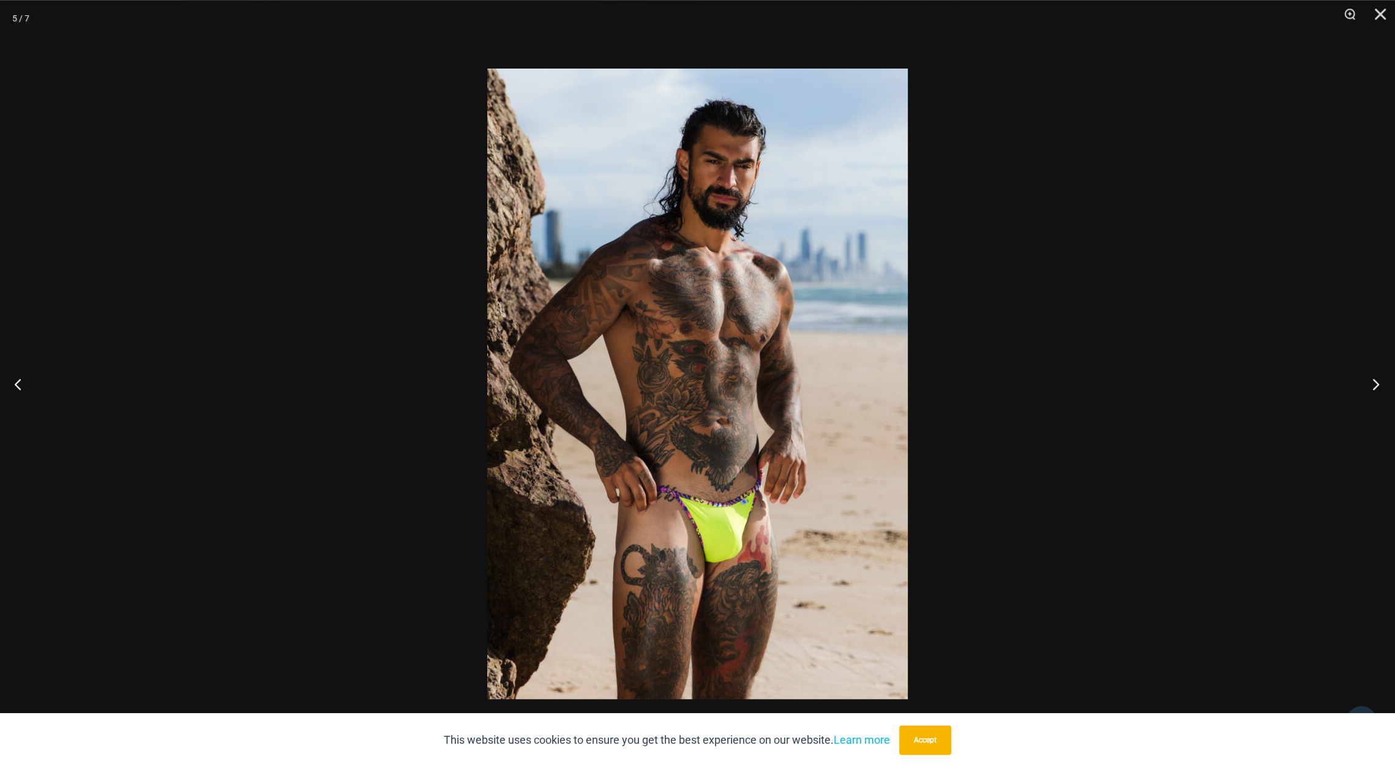
click at [1373, 385] on button "Next" at bounding box center [1372, 383] width 46 height 61
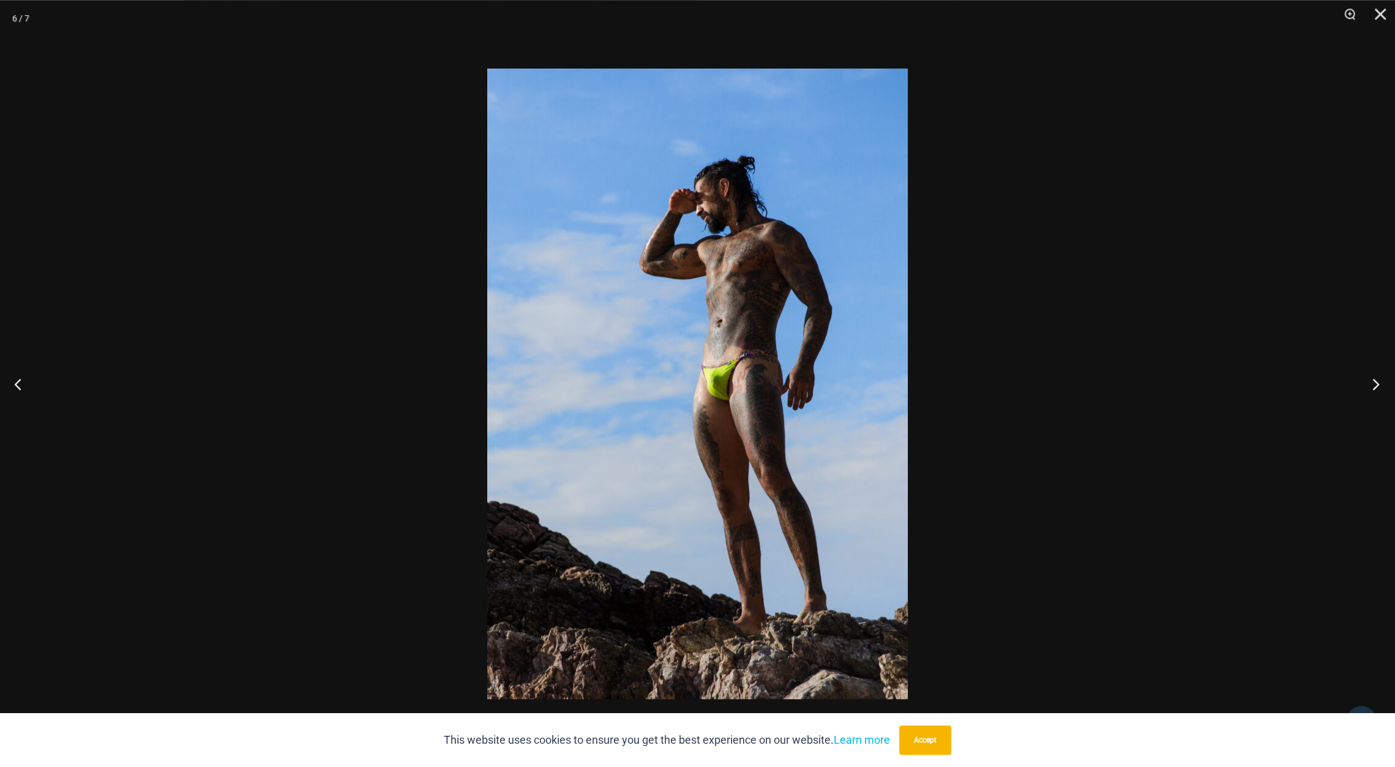
click at [1373, 385] on button "Next" at bounding box center [1372, 383] width 46 height 61
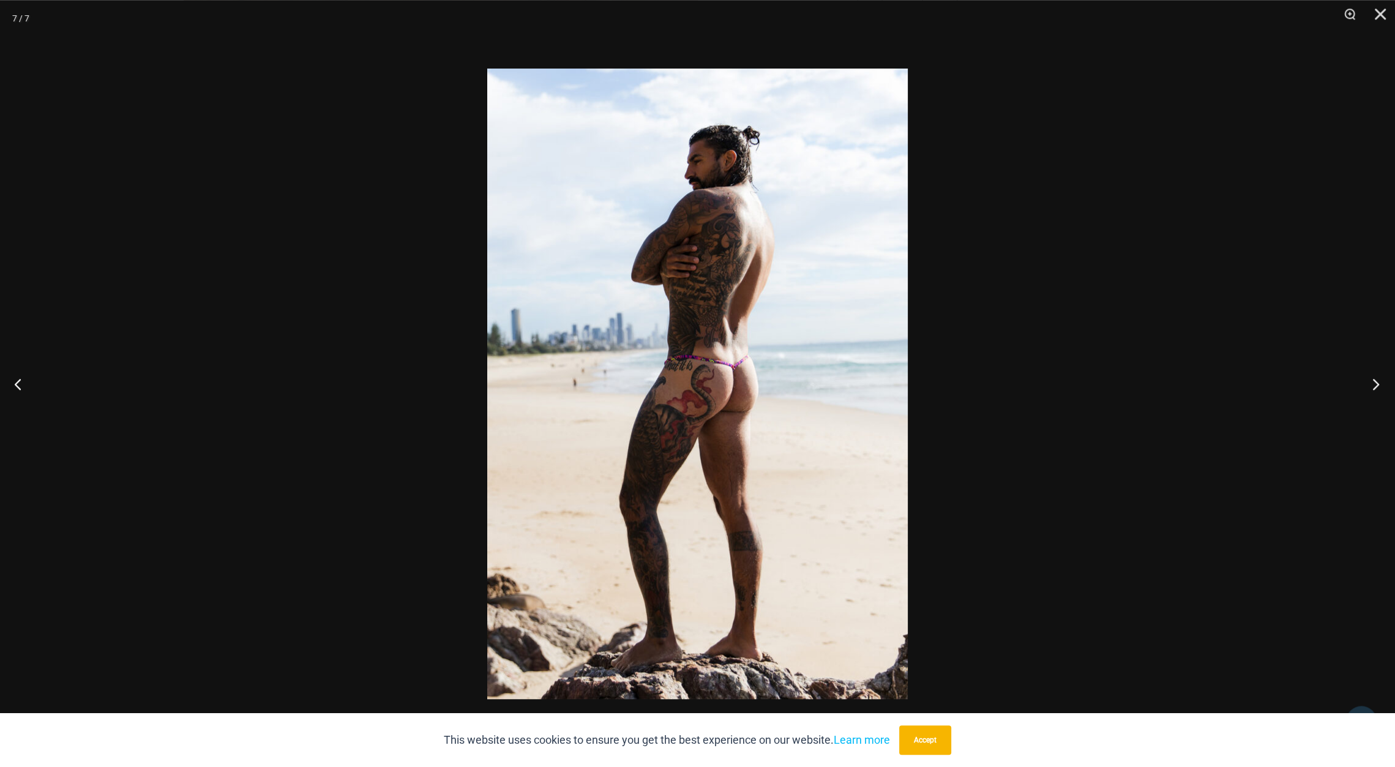
click at [1373, 385] on button "Next" at bounding box center [1372, 383] width 46 height 61
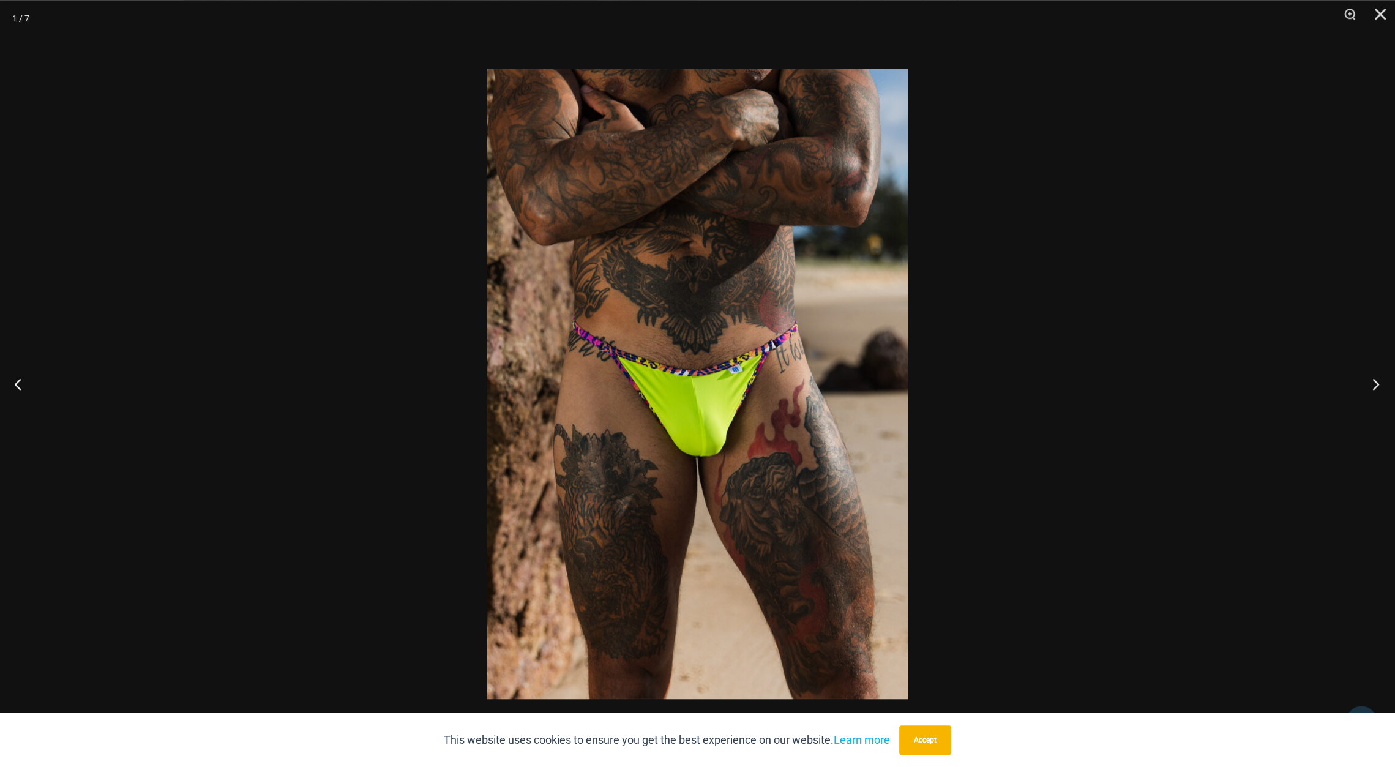
click at [1373, 385] on button "Next" at bounding box center [1372, 383] width 46 height 61
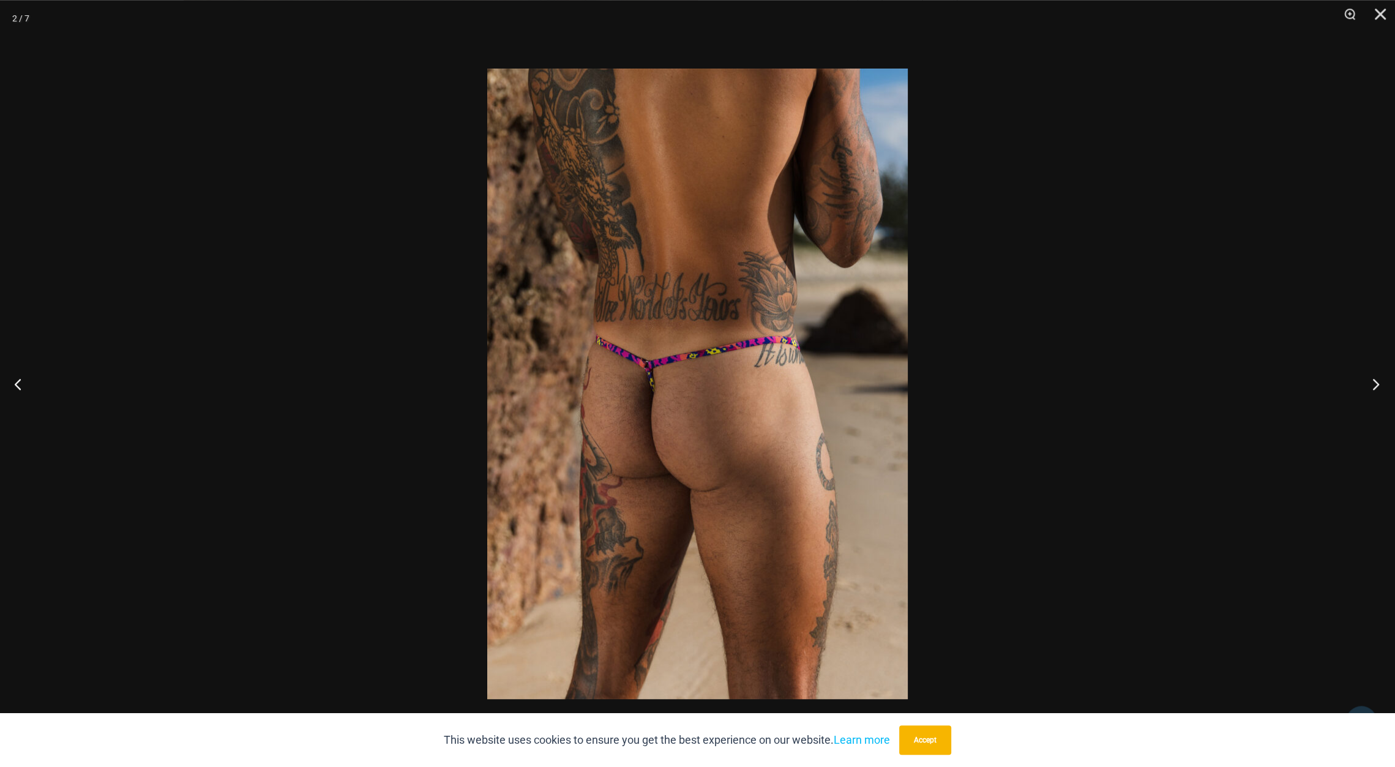
click at [1373, 385] on button "Next" at bounding box center [1372, 383] width 46 height 61
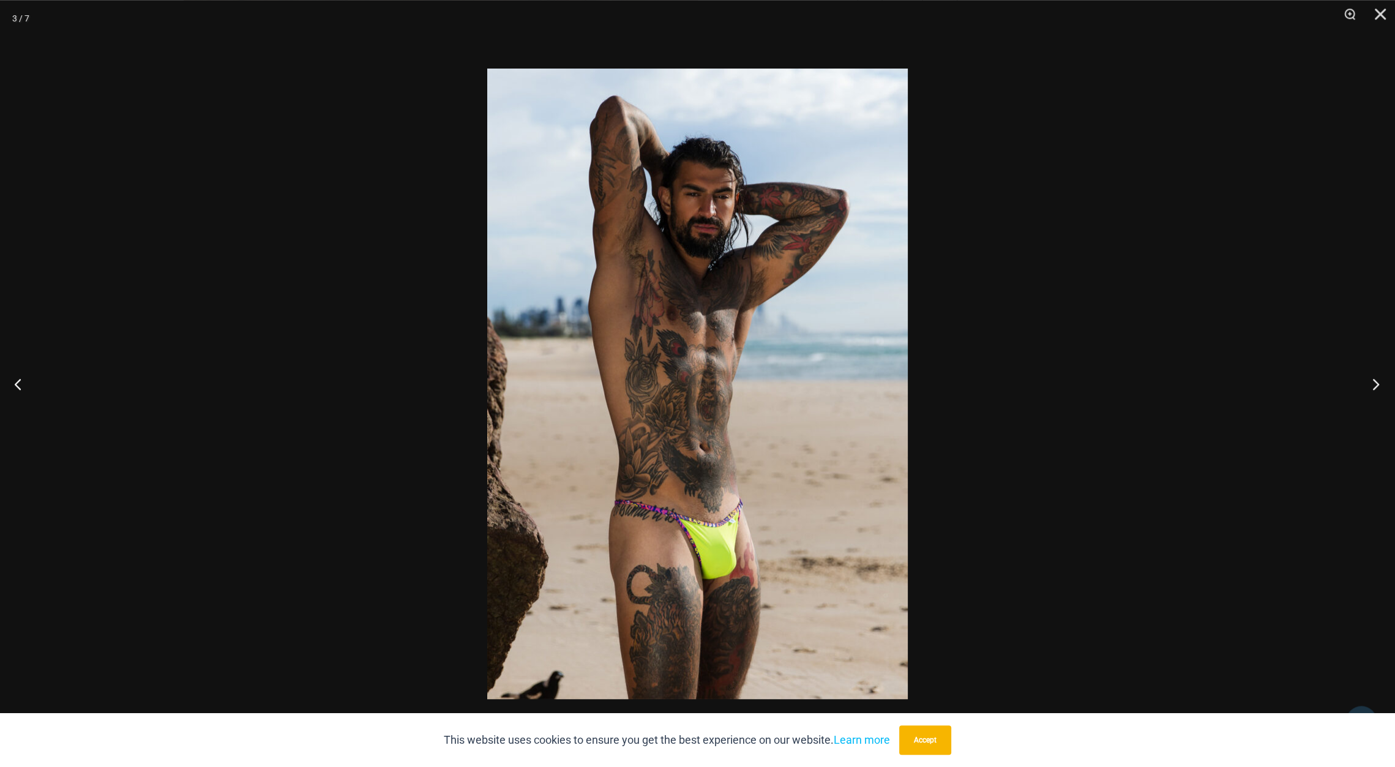
click at [1373, 385] on button "Next" at bounding box center [1372, 383] width 46 height 61
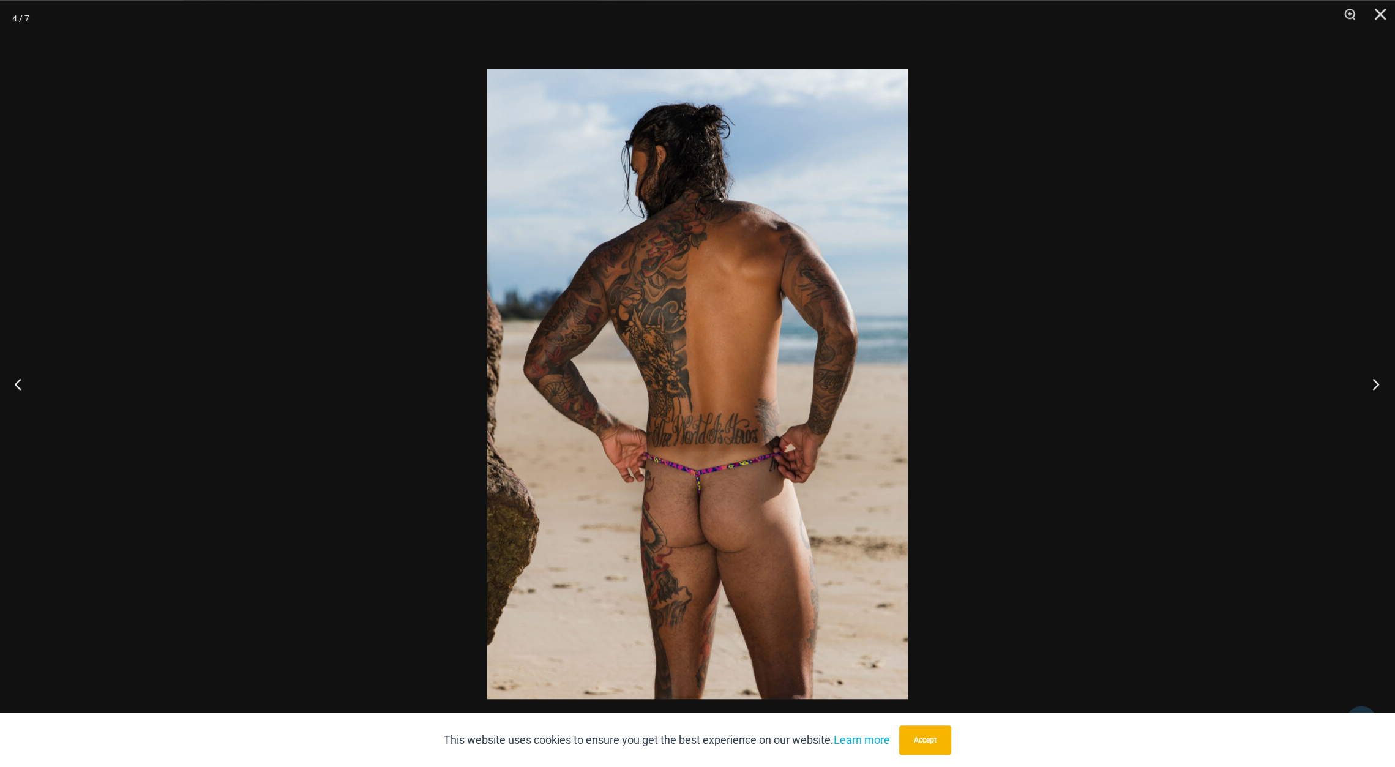
click at [1373, 385] on button "Next" at bounding box center [1372, 383] width 46 height 61
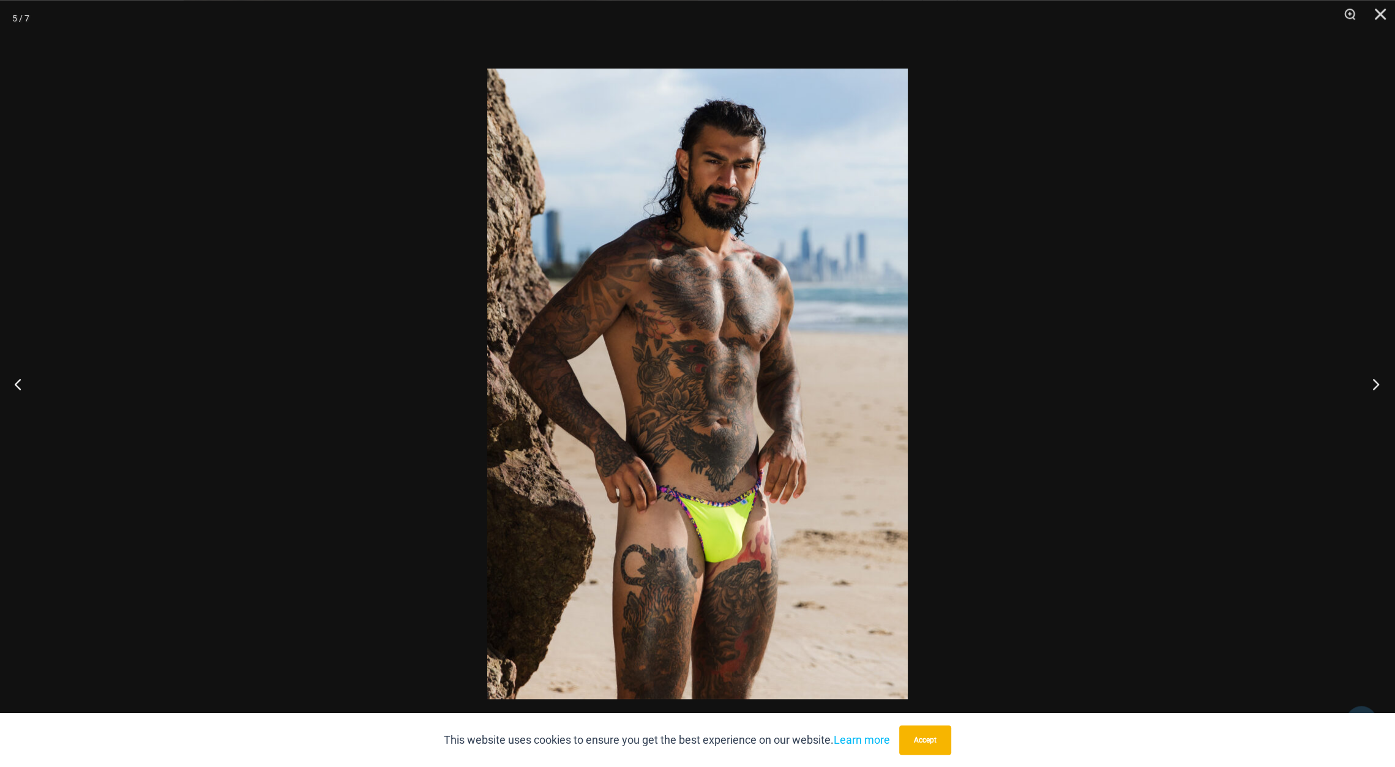
click at [1373, 385] on button "Next" at bounding box center [1372, 383] width 46 height 61
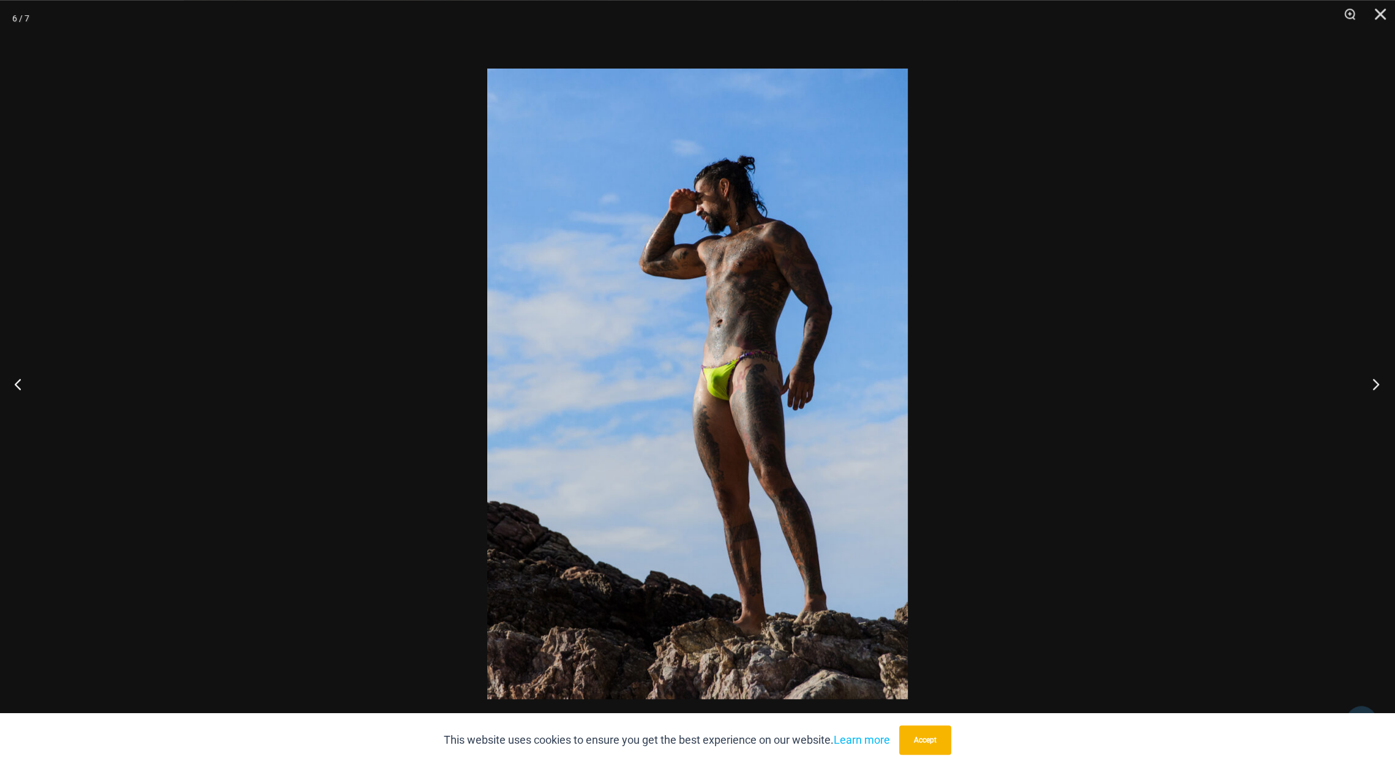
click at [1373, 385] on button "Next" at bounding box center [1372, 383] width 46 height 61
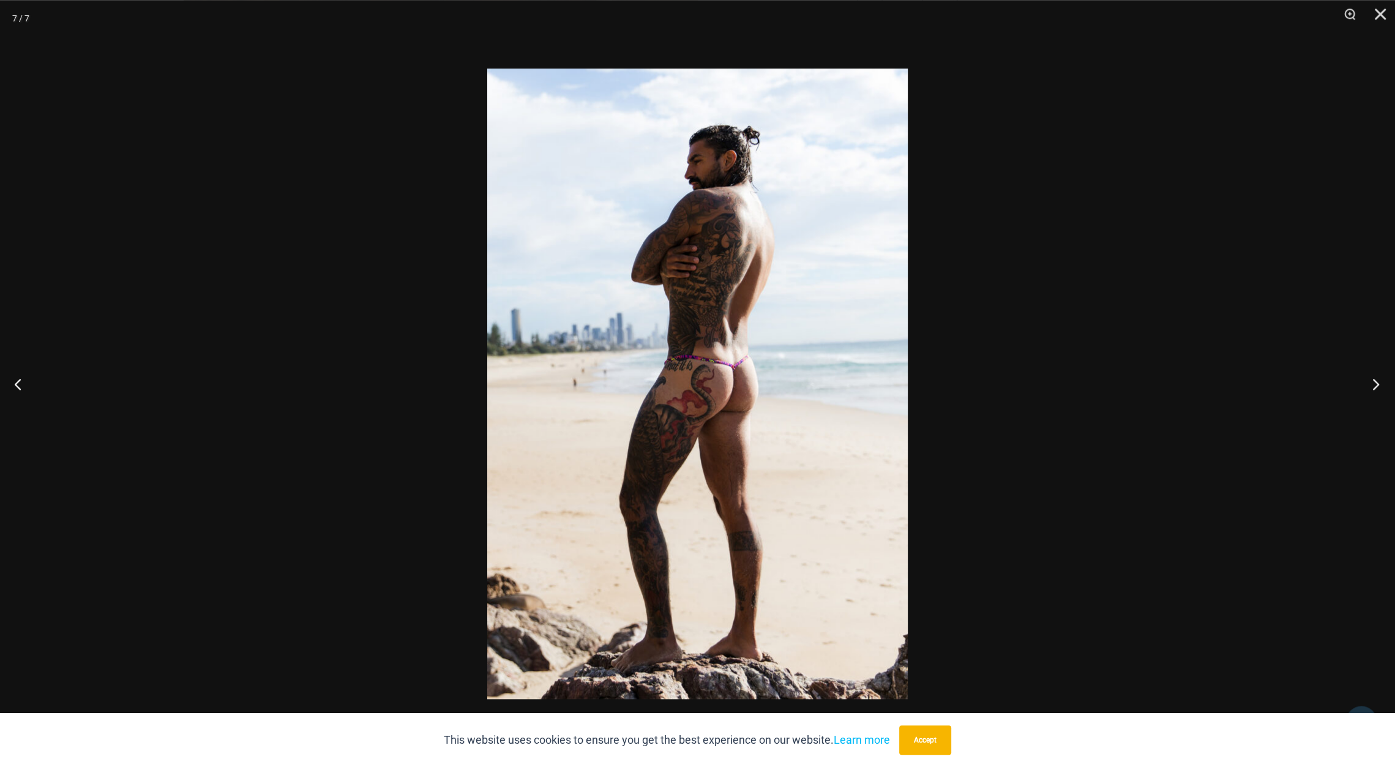
click at [1373, 384] on button "Next" at bounding box center [1372, 383] width 46 height 61
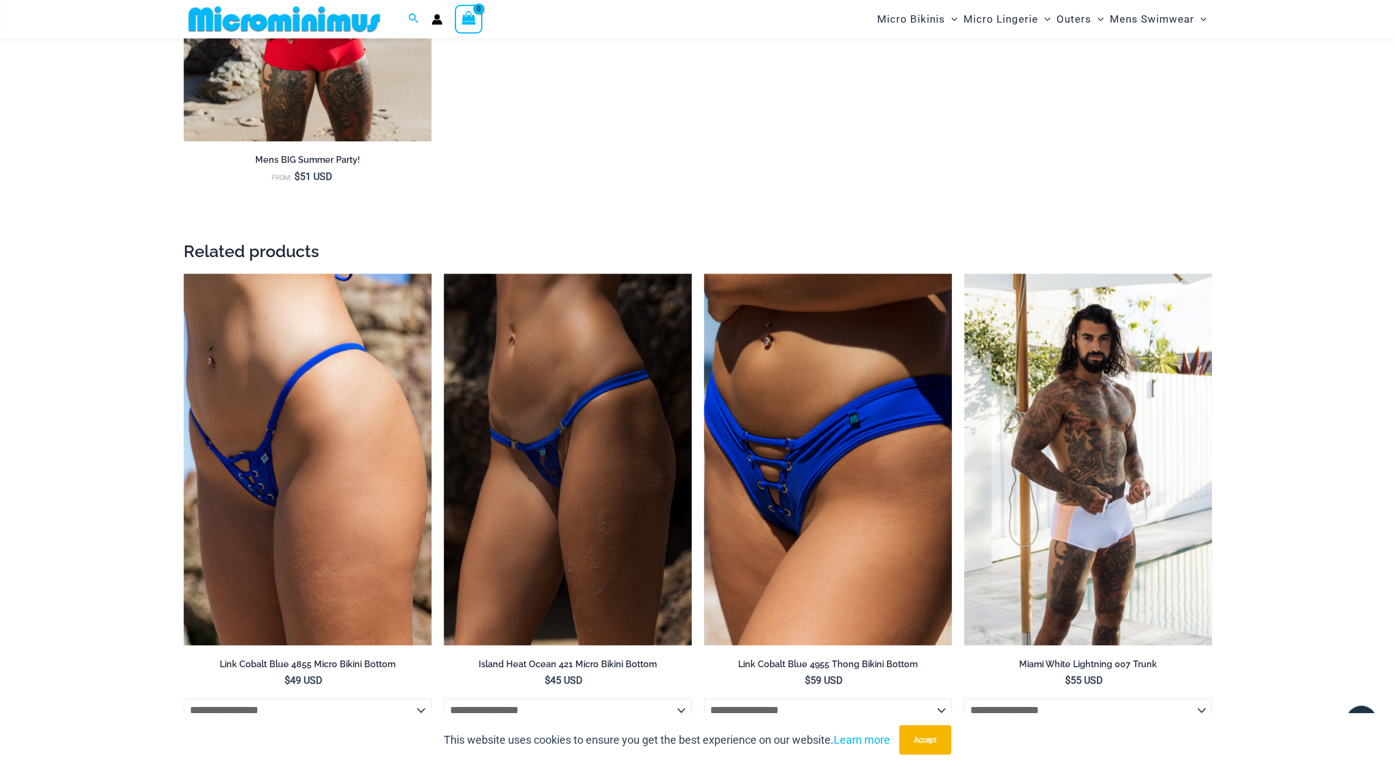
scroll to position [1629, 0]
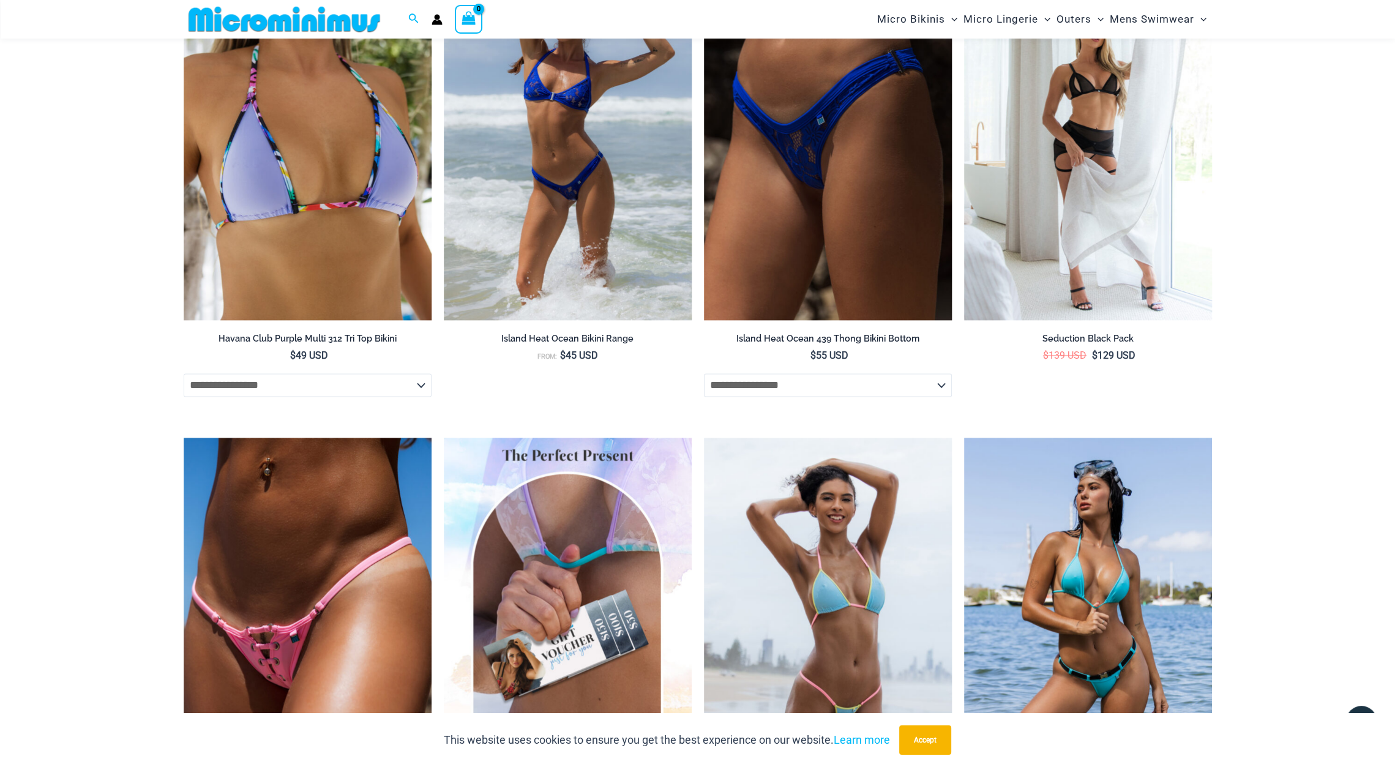
scroll to position [2540, 0]
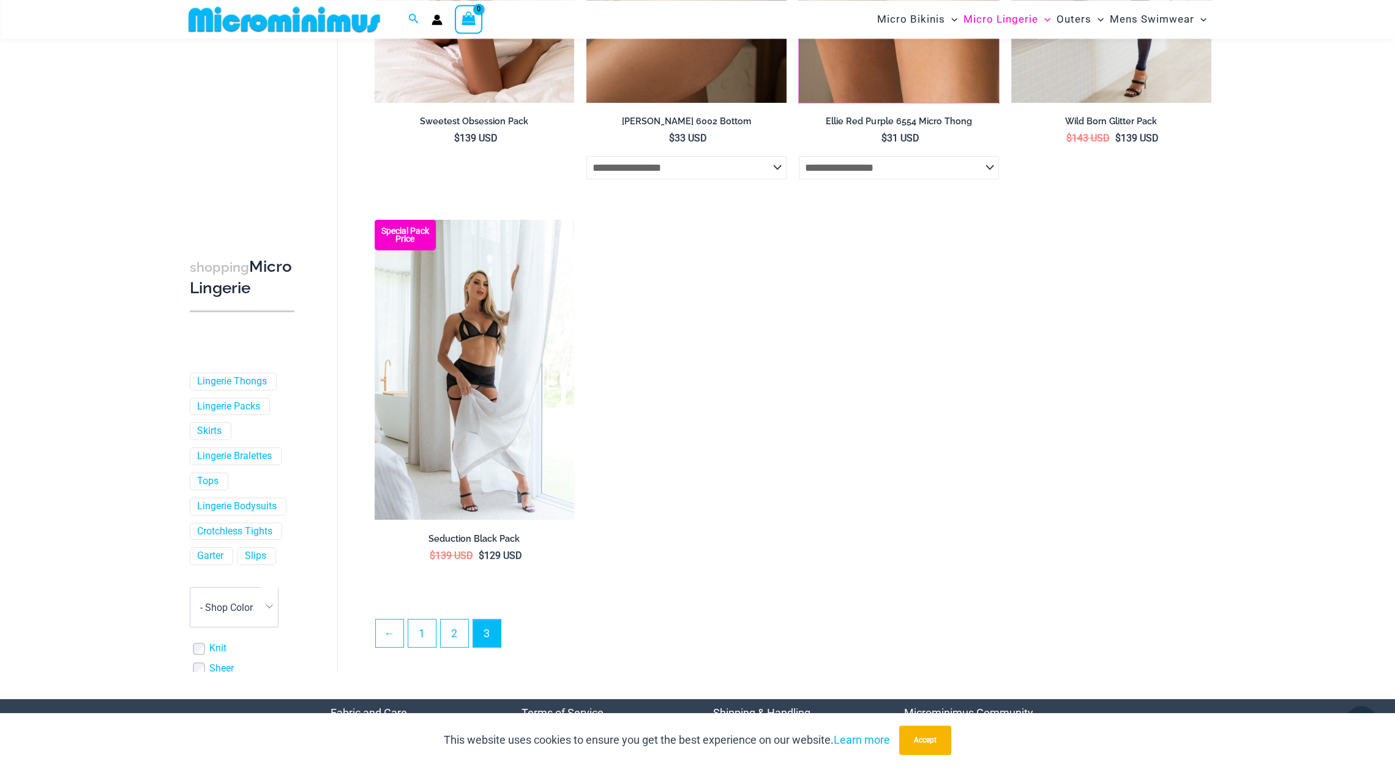
scroll to position [337, 0]
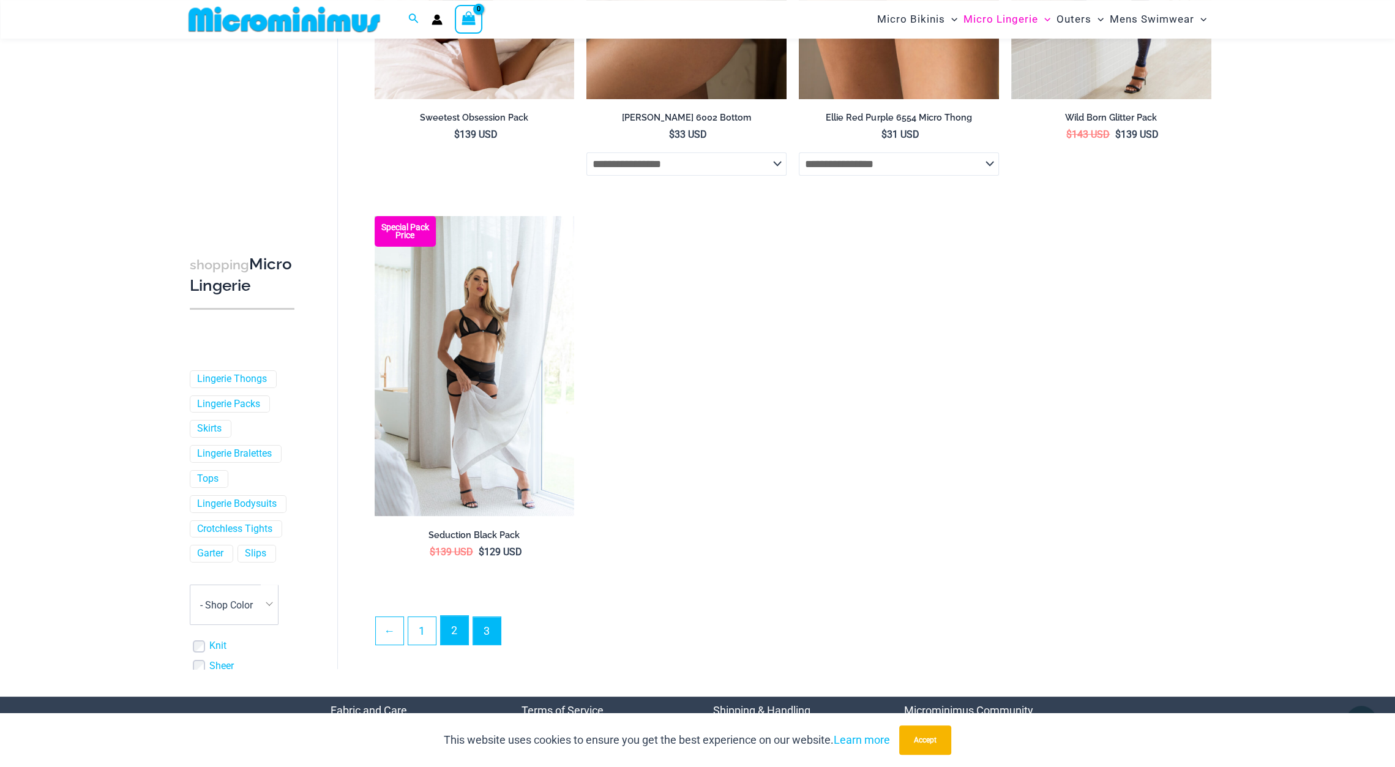
click at [466, 621] on link "2" at bounding box center [455, 630] width 28 height 29
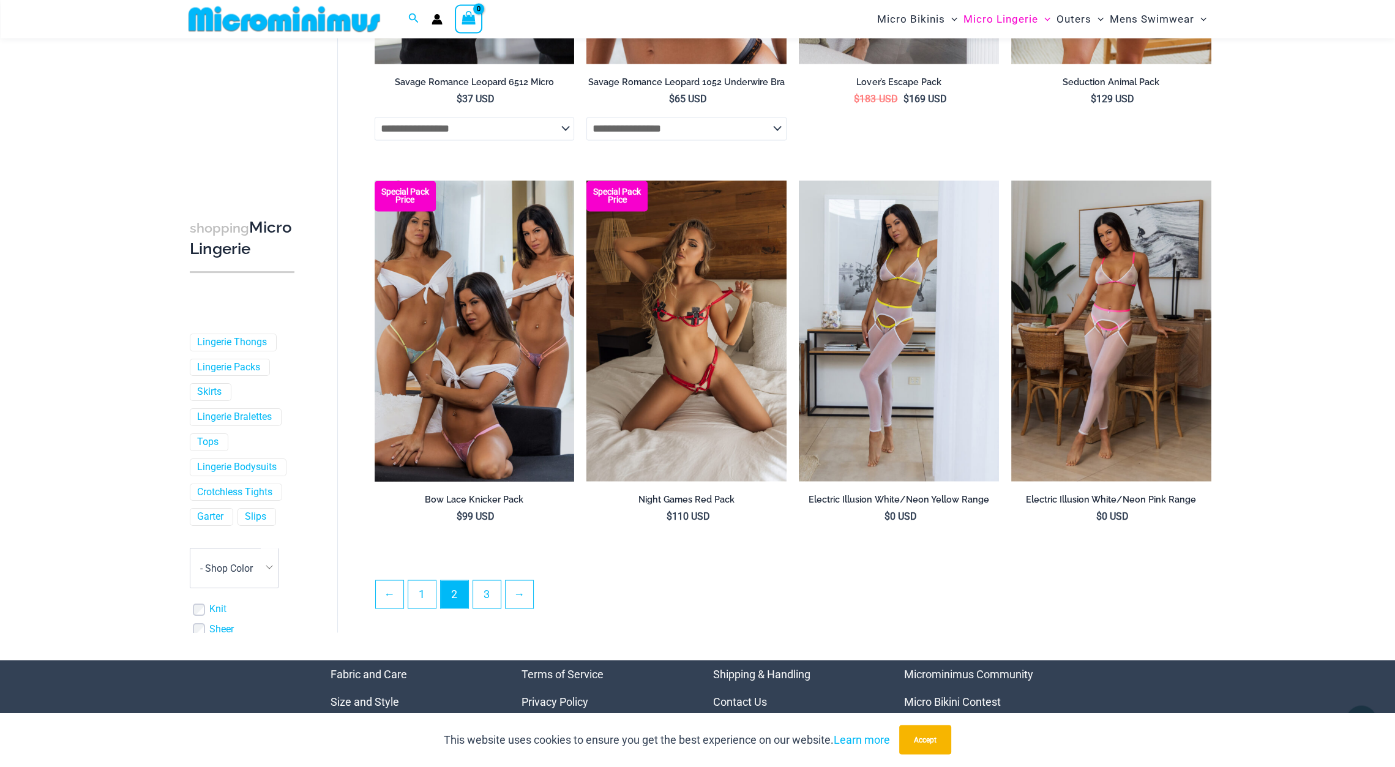
scroll to position [2840, 0]
